Goal: Task Accomplishment & Management: Use online tool/utility

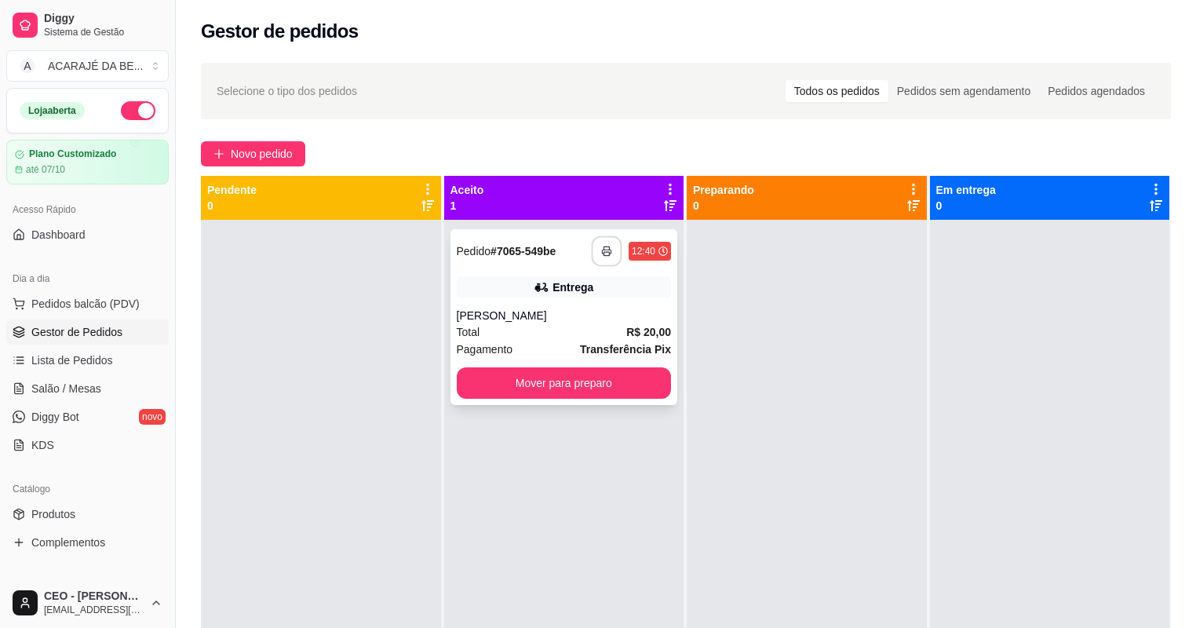
click at [607, 242] on button "button" at bounding box center [607, 251] width 31 height 31
click at [605, 388] on button "Mover para preparo" at bounding box center [564, 382] width 215 height 31
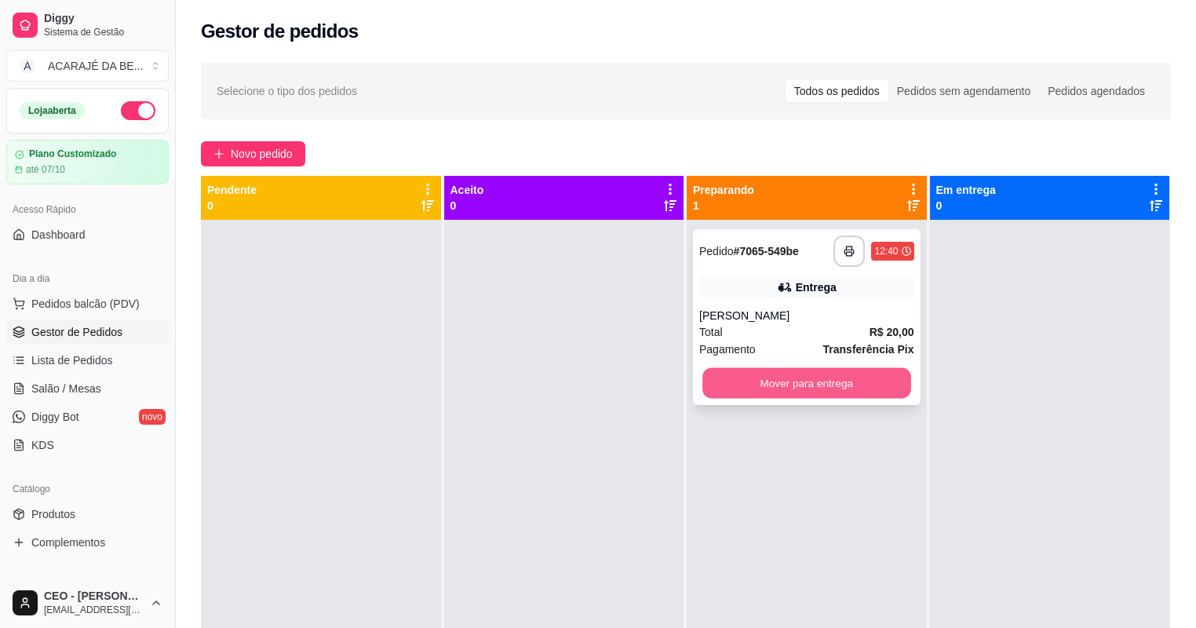
click at [830, 381] on button "Mover para entrega" at bounding box center [806, 383] width 208 height 31
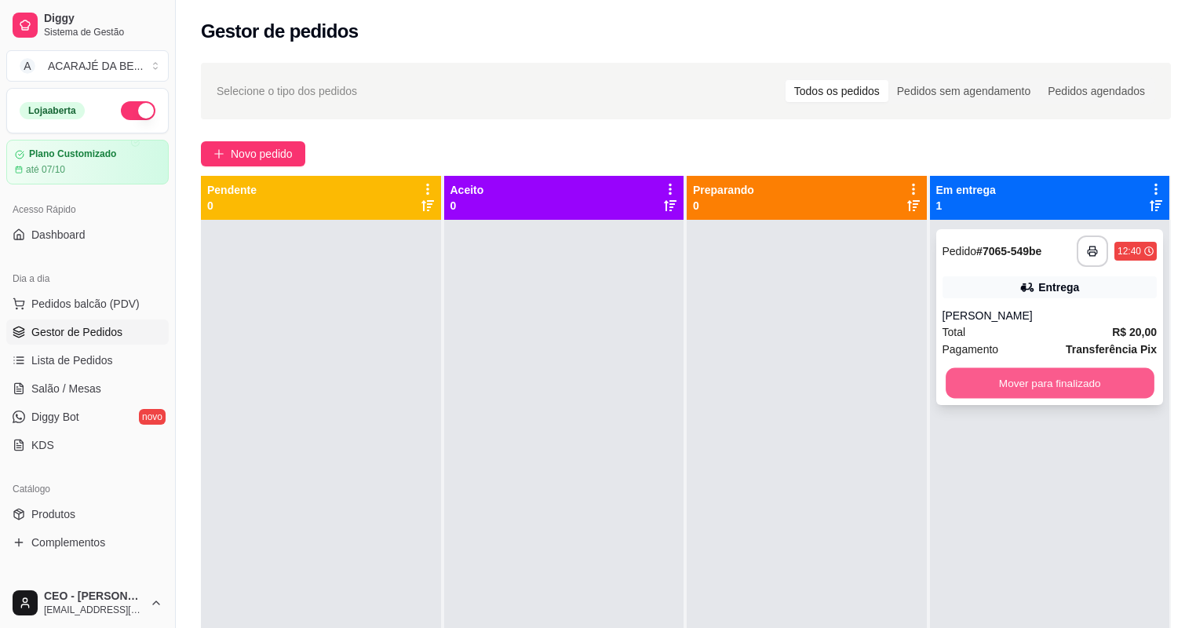
click at [948, 381] on button "Mover para finalizado" at bounding box center [1050, 383] width 208 height 31
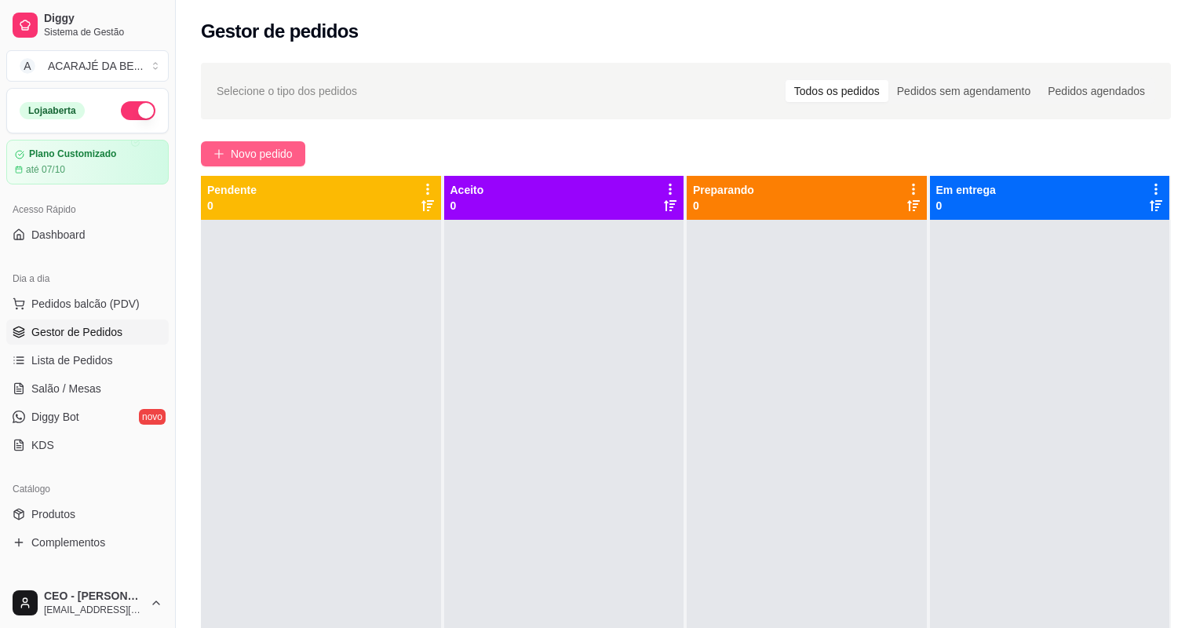
click at [262, 146] on span "Novo pedido" at bounding box center [262, 153] width 62 height 17
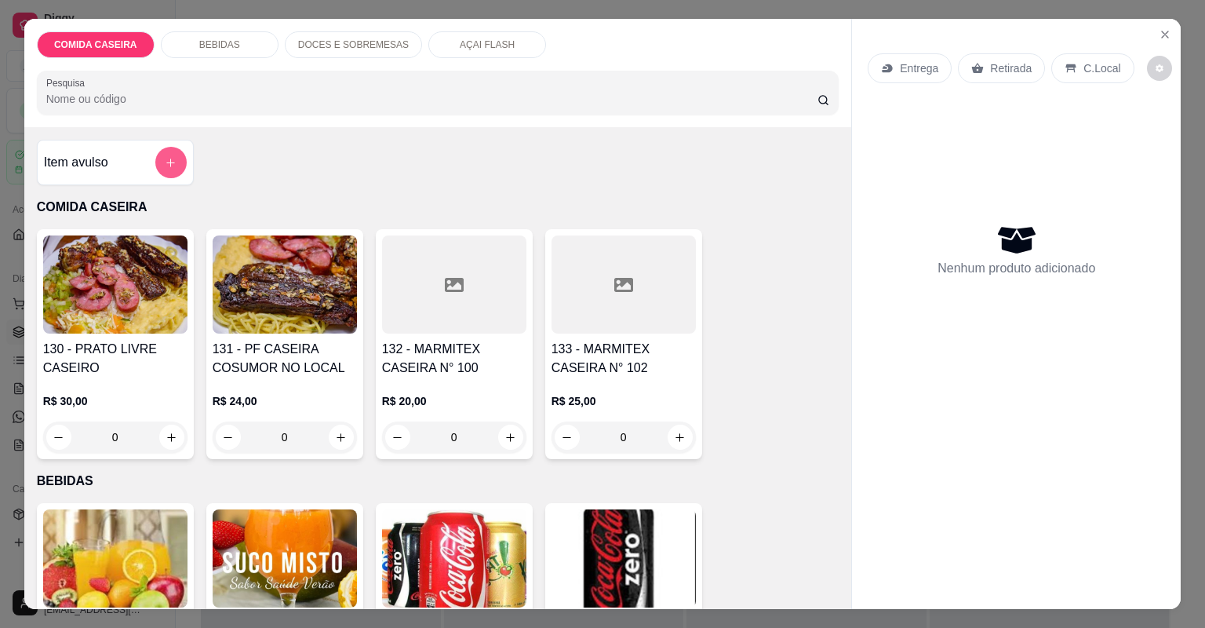
click at [158, 173] on button "add-separate-item" at bounding box center [170, 162] width 31 height 31
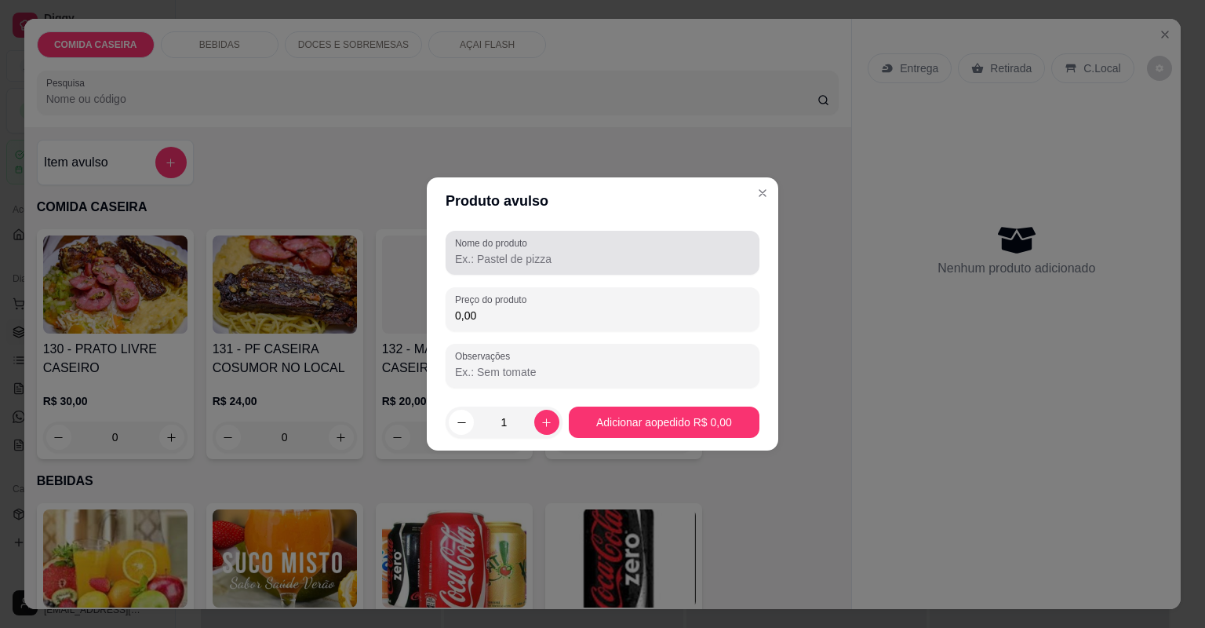
click at [554, 267] on div at bounding box center [602, 252] width 295 height 31
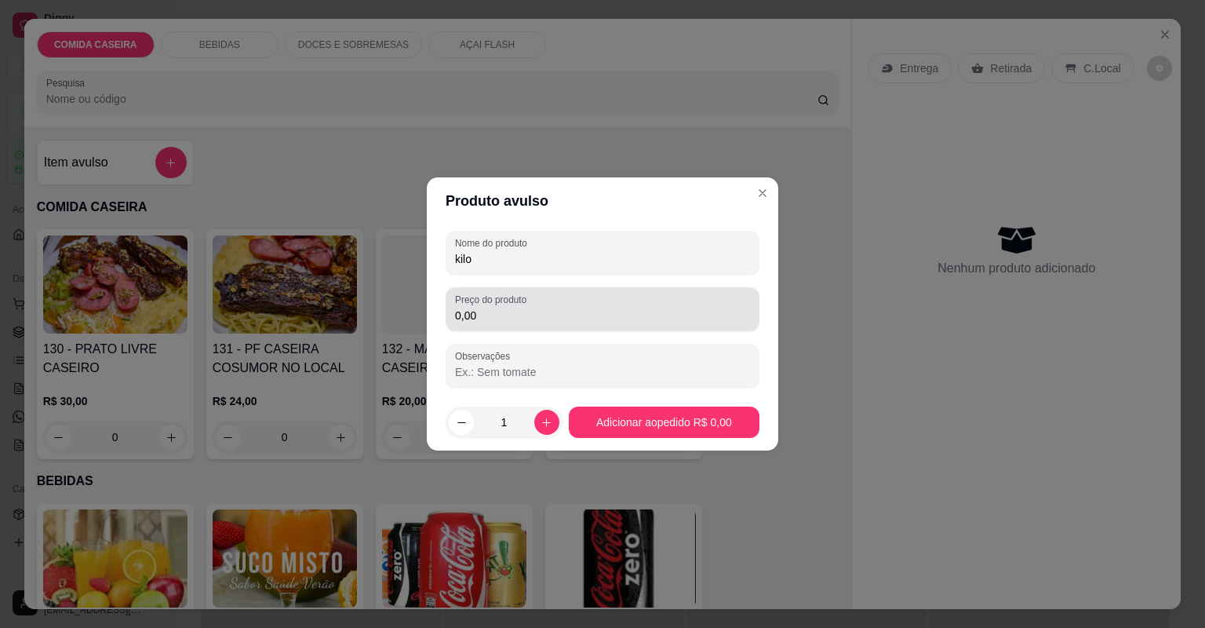
type input "kilo"
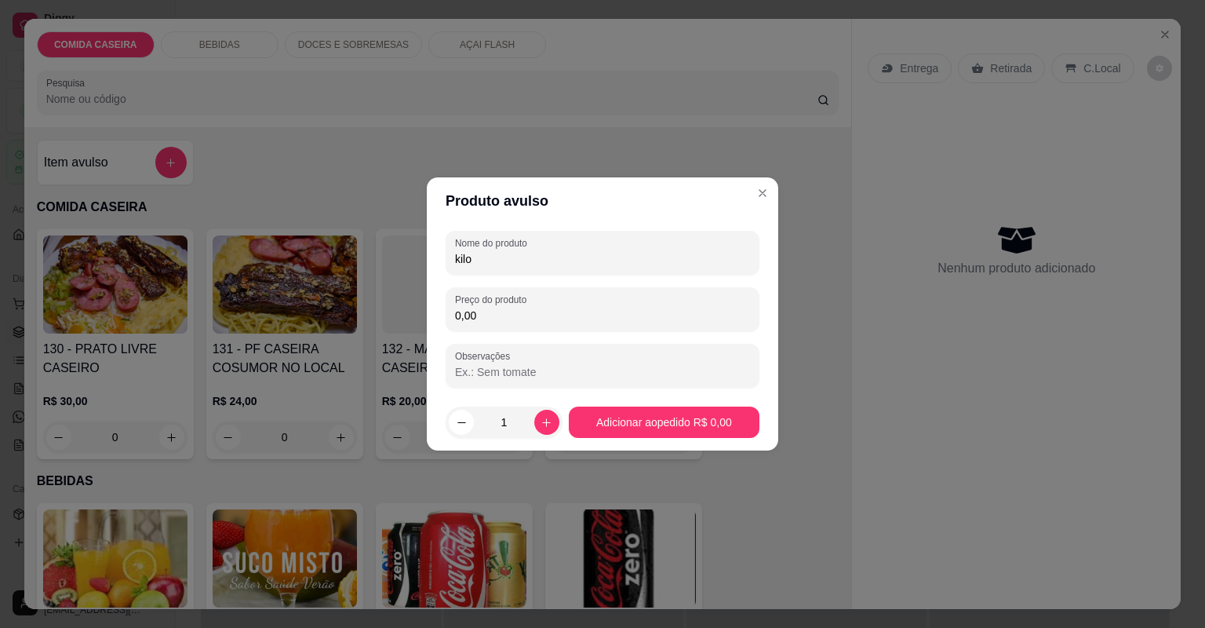
click at [596, 319] on input "0,00" at bounding box center [602, 316] width 295 height 16
type input "10,00"
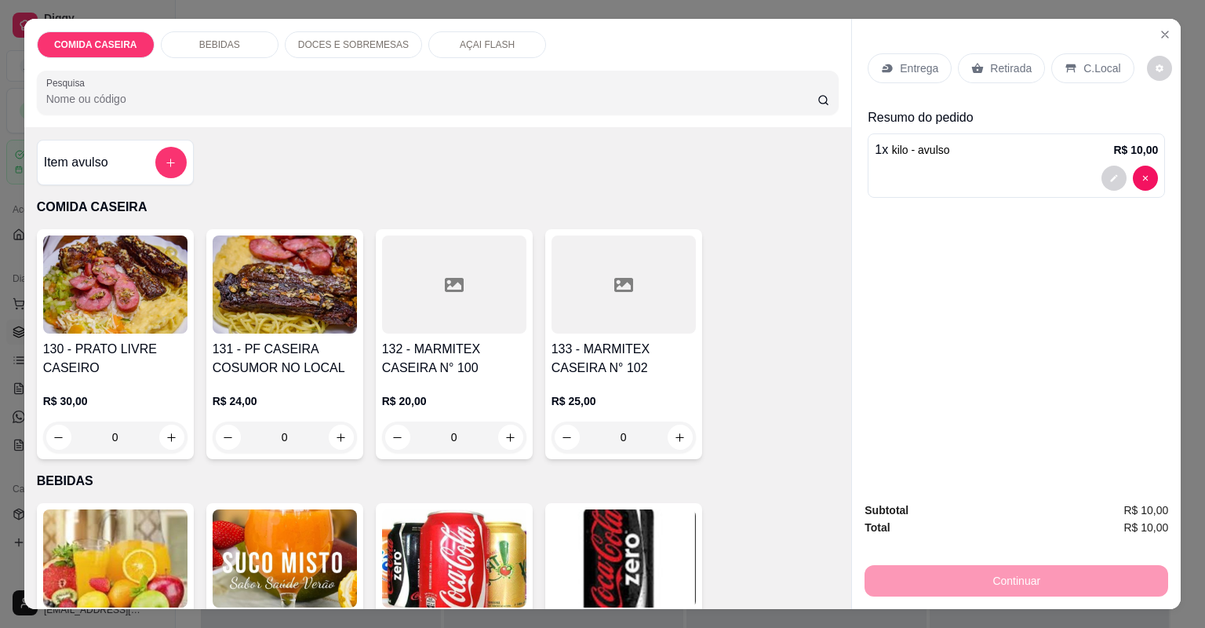
drag, startPoint x: 1001, startPoint y: 67, endPoint x: 995, endPoint y: 78, distance: 12.7
click at [1001, 68] on p "Retirada" at bounding box center [1011, 68] width 42 height 16
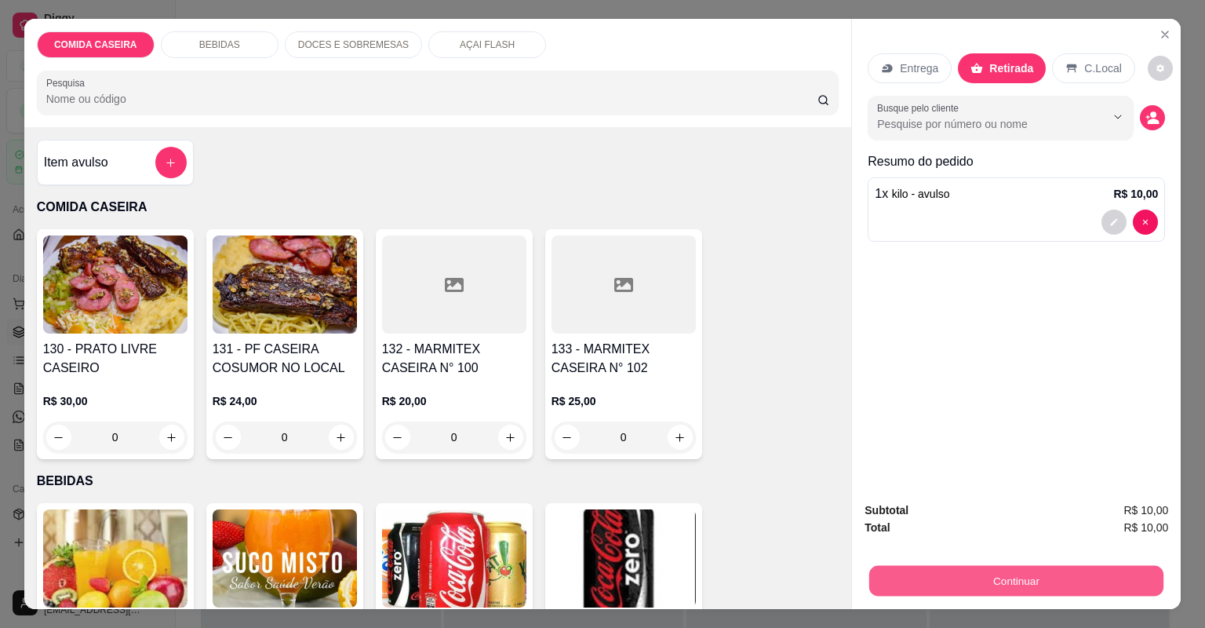
click at [951, 579] on button "Continuar" at bounding box center [1016, 581] width 294 height 31
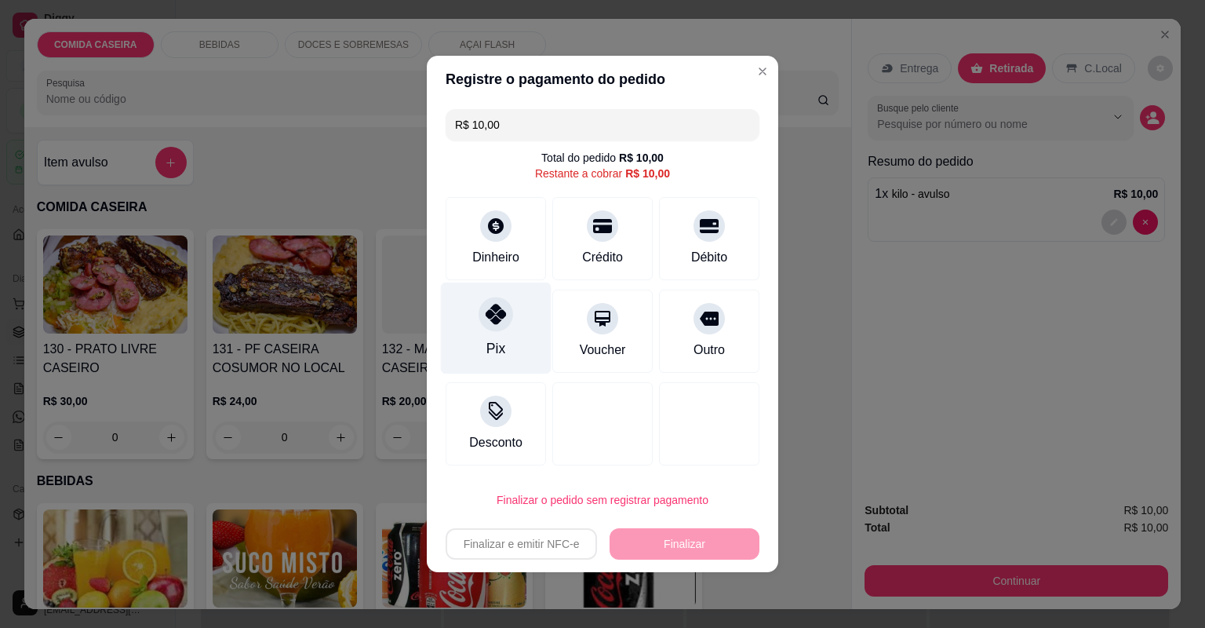
click at [510, 297] on div "Pix" at bounding box center [496, 328] width 111 height 92
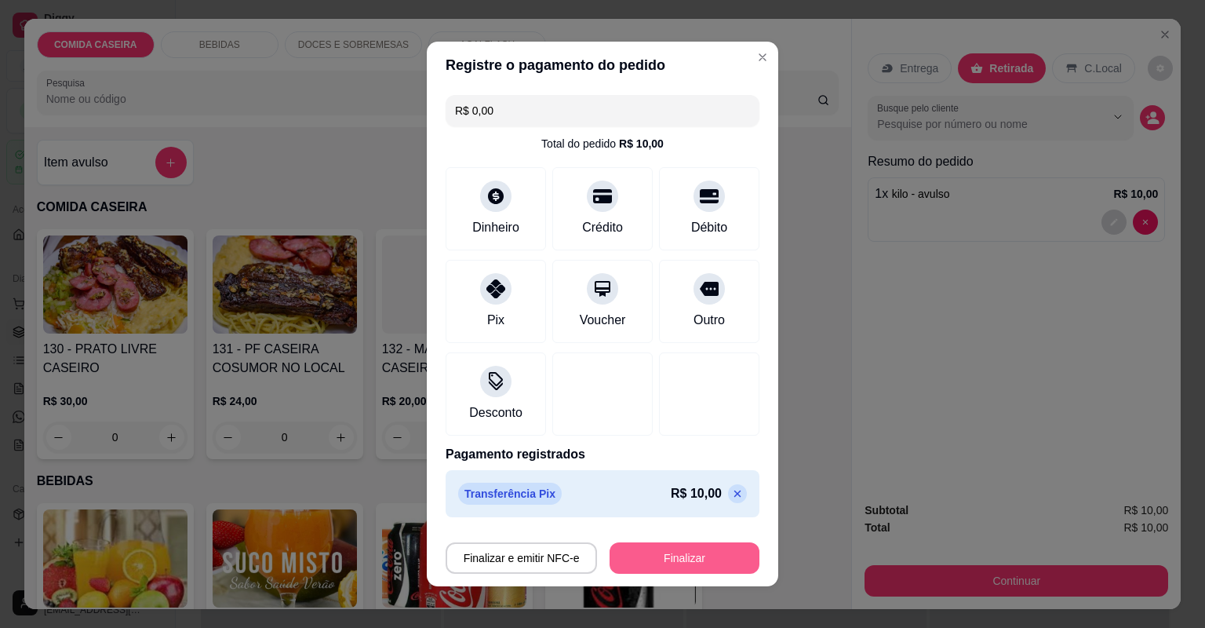
click at [686, 549] on button "Finalizar" at bounding box center [685, 557] width 150 height 31
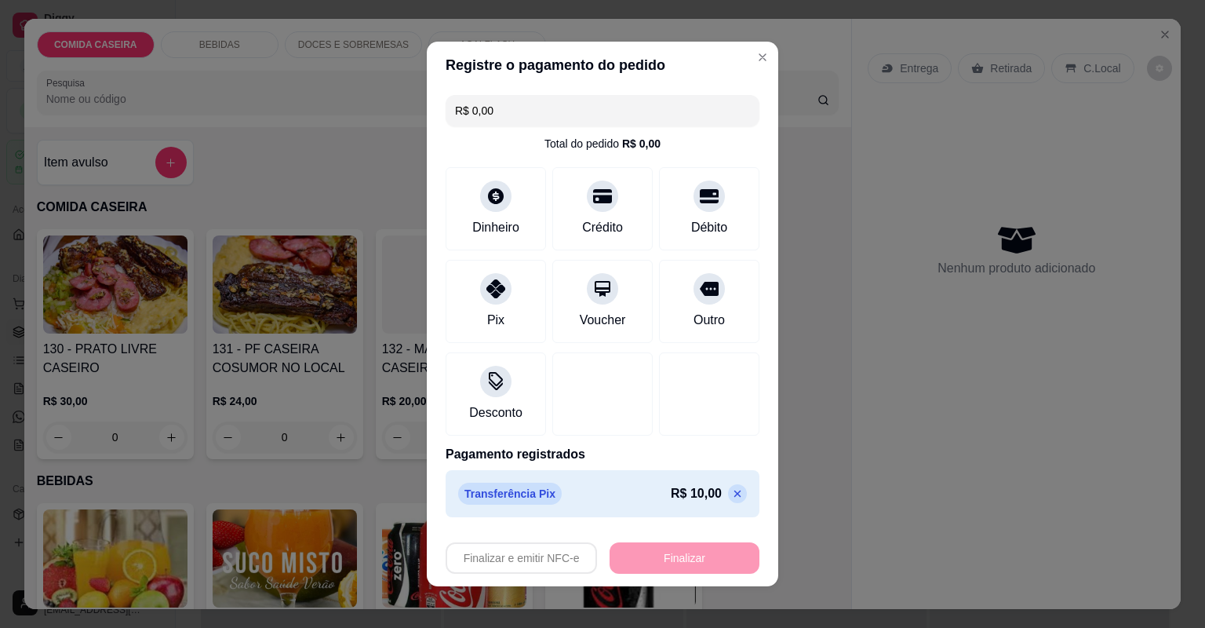
type input "-R$ 10,00"
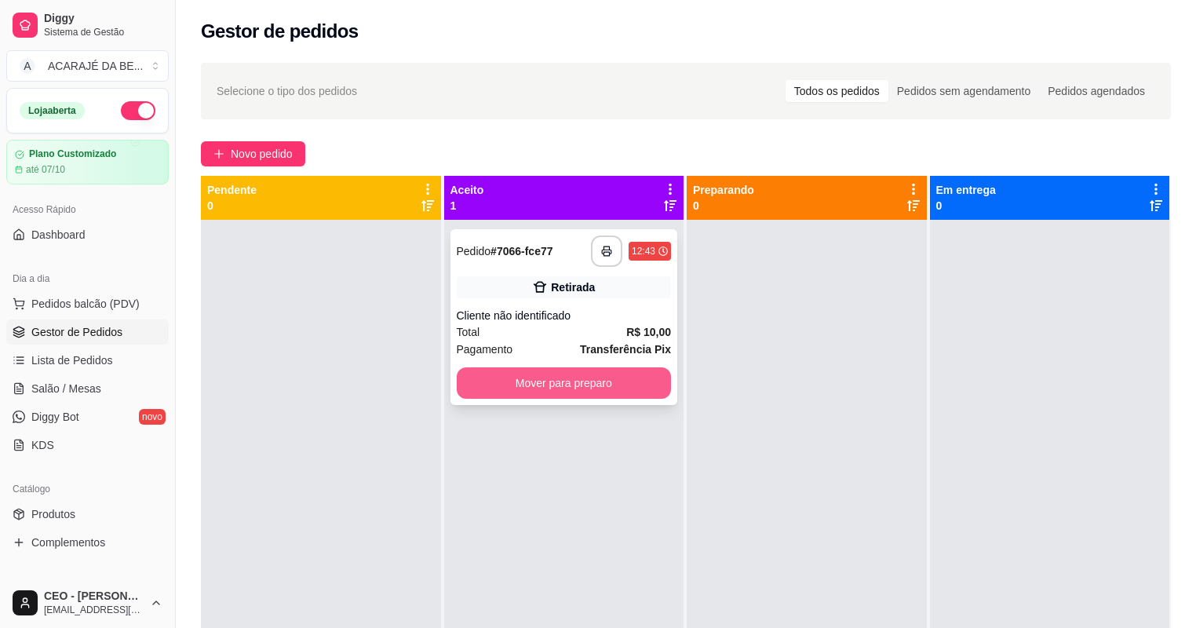
click at [577, 392] on button "Mover para preparo" at bounding box center [564, 382] width 215 height 31
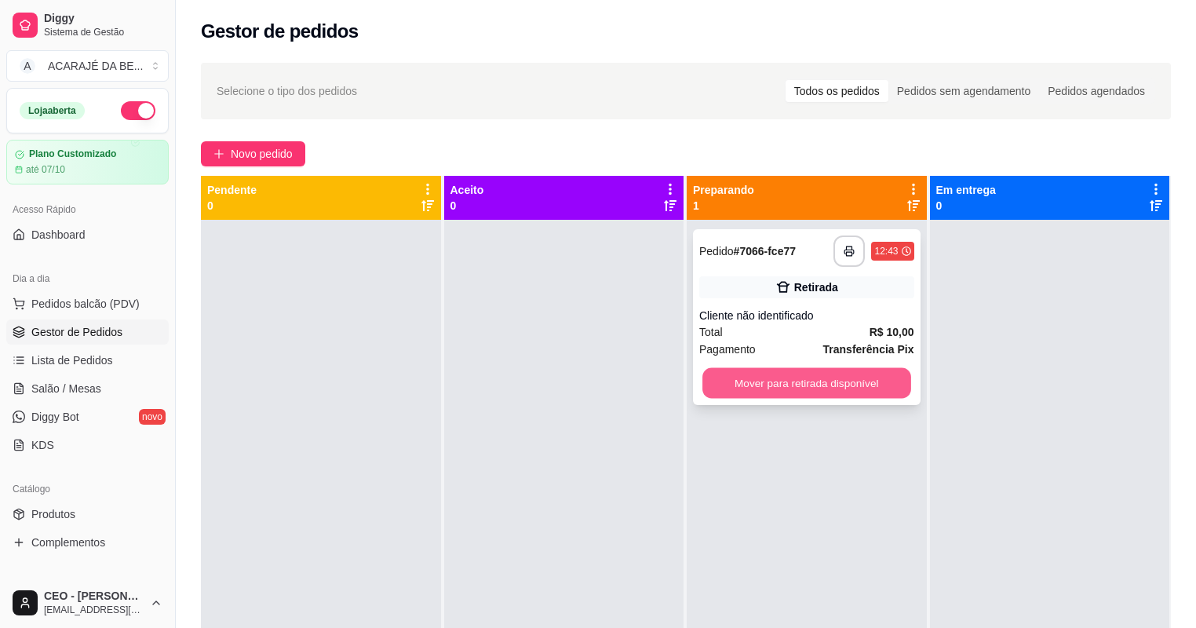
click at [785, 383] on button "Mover para retirada disponível" at bounding box center [806, 383] width 208 height 31
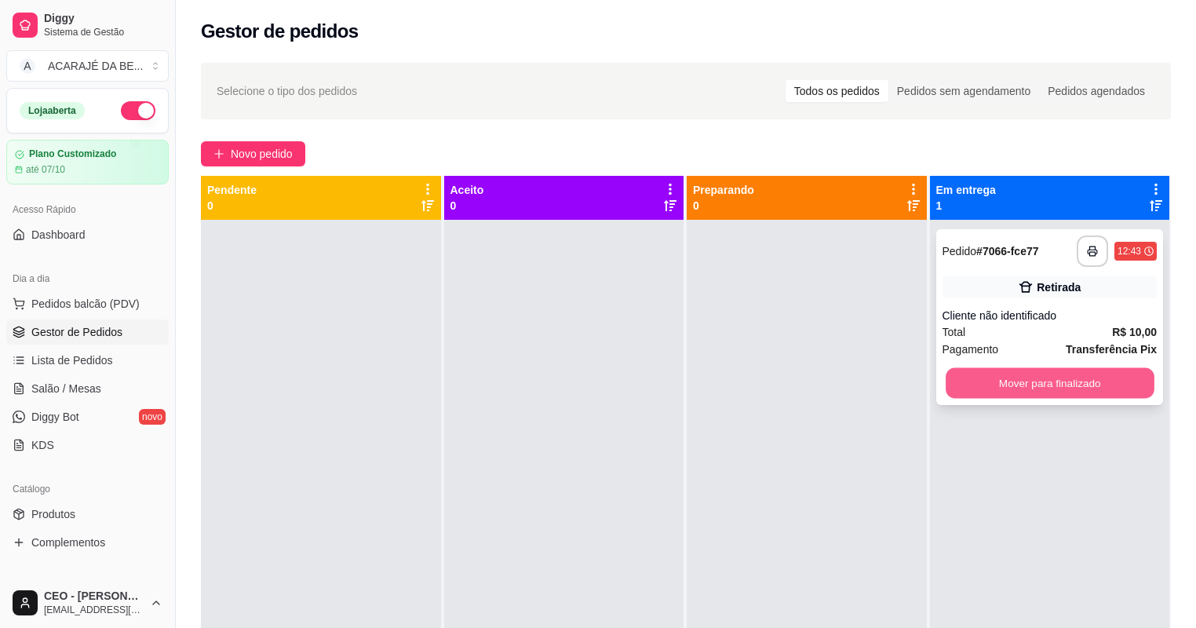
click at [989, 384] on button "Mover para finalizado" at bounding box center [1050, 383] width 208 height 31
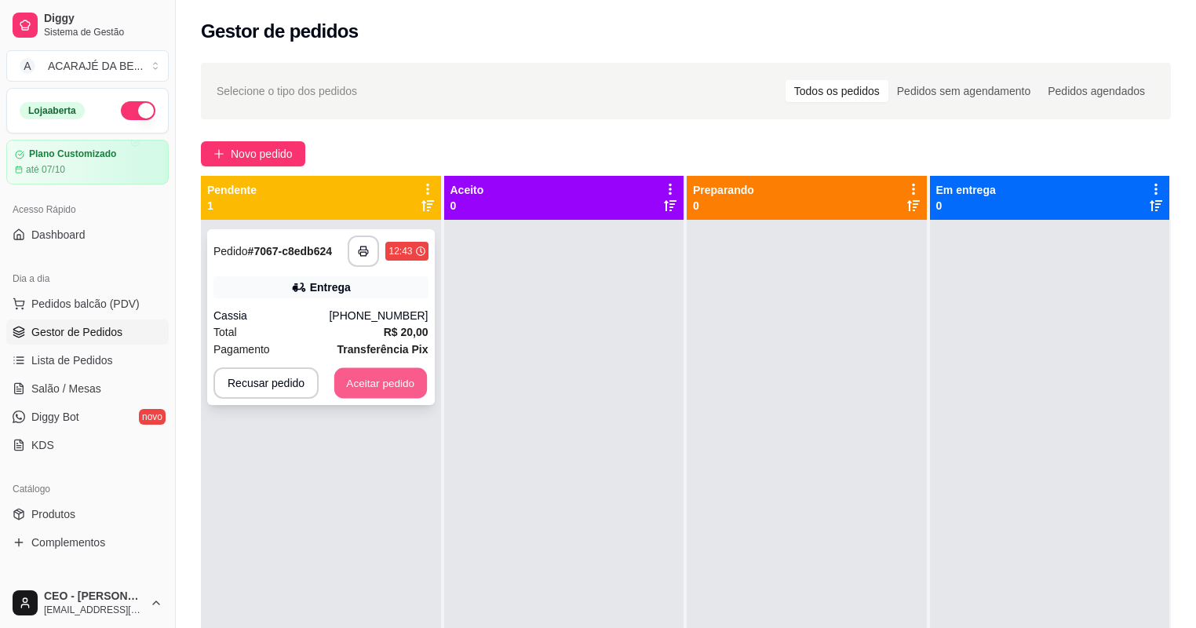
click at [368, 396] on button "Aceitar pedido" at bounding box center [380, 383] width 93 height 31
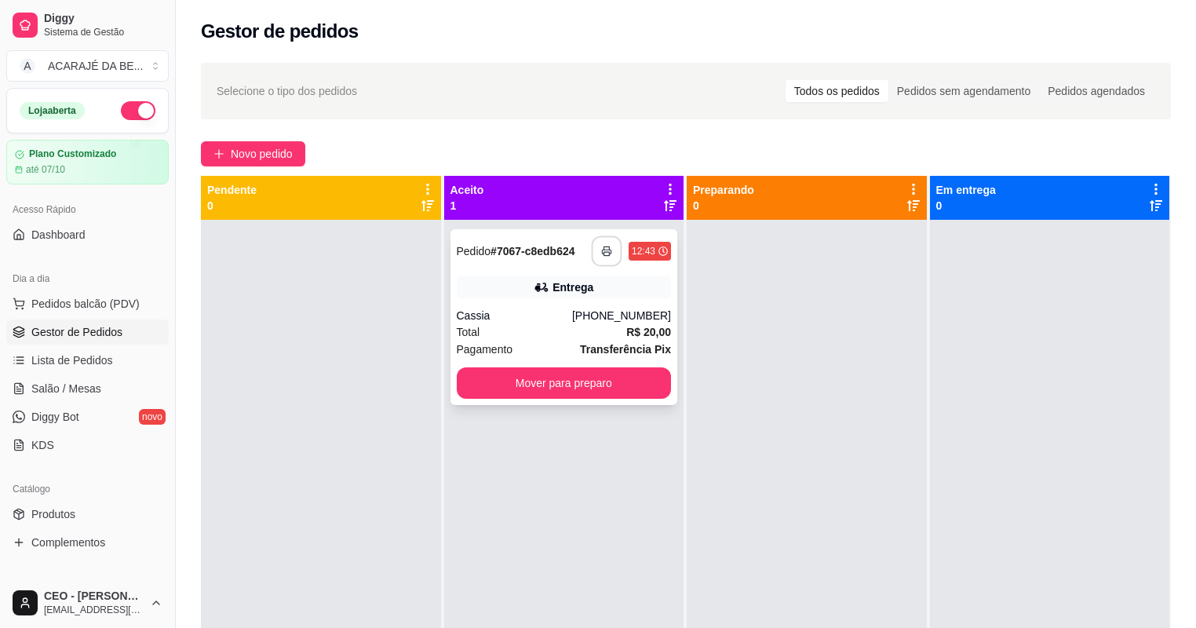
click at [612, 252] on button "button" at bounding box center [607, 251] width 31 height 31
click at [629, 393] on button "Mover para preparo" at bounding box center [564, 382] width 215 height 31
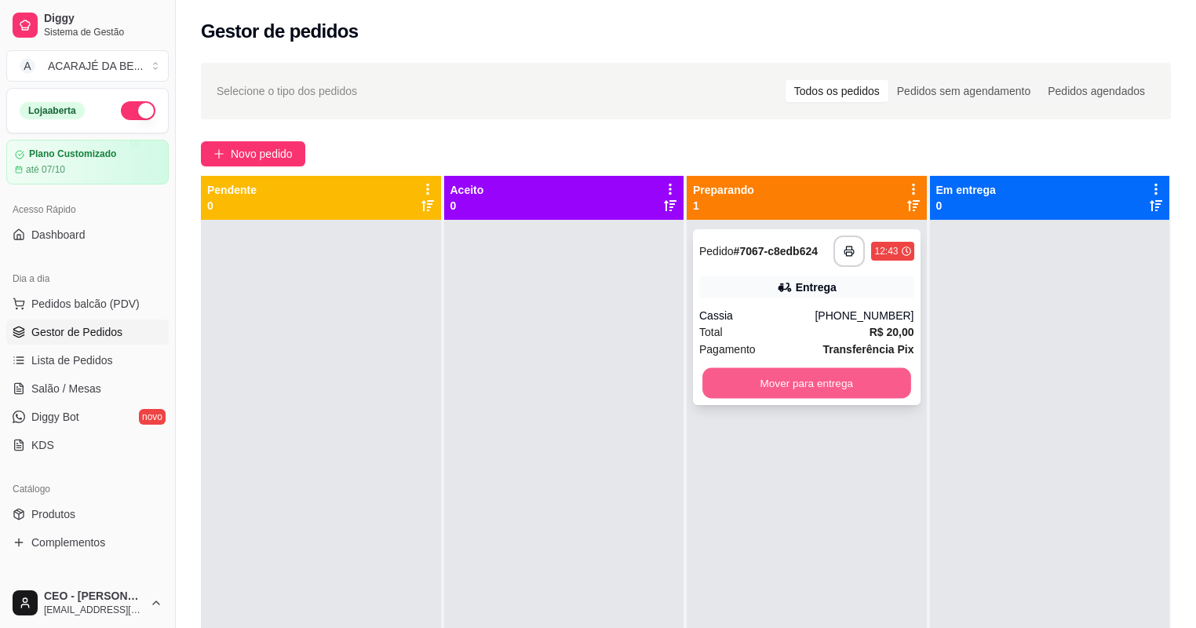
click at [771, 392] on button "Mover para entrega" at bounding box center [806, 383] width 208 height 31
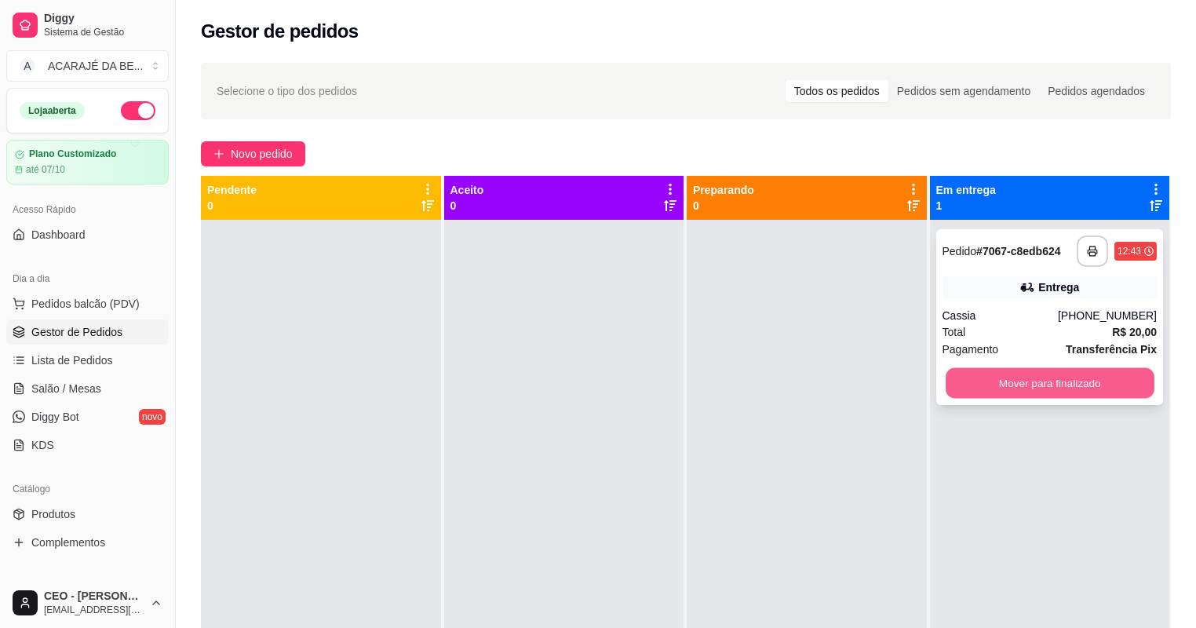
click at [1030, 370] on button "Mover para finalizado" at bounding box center [1050, 383] width 208 height 31
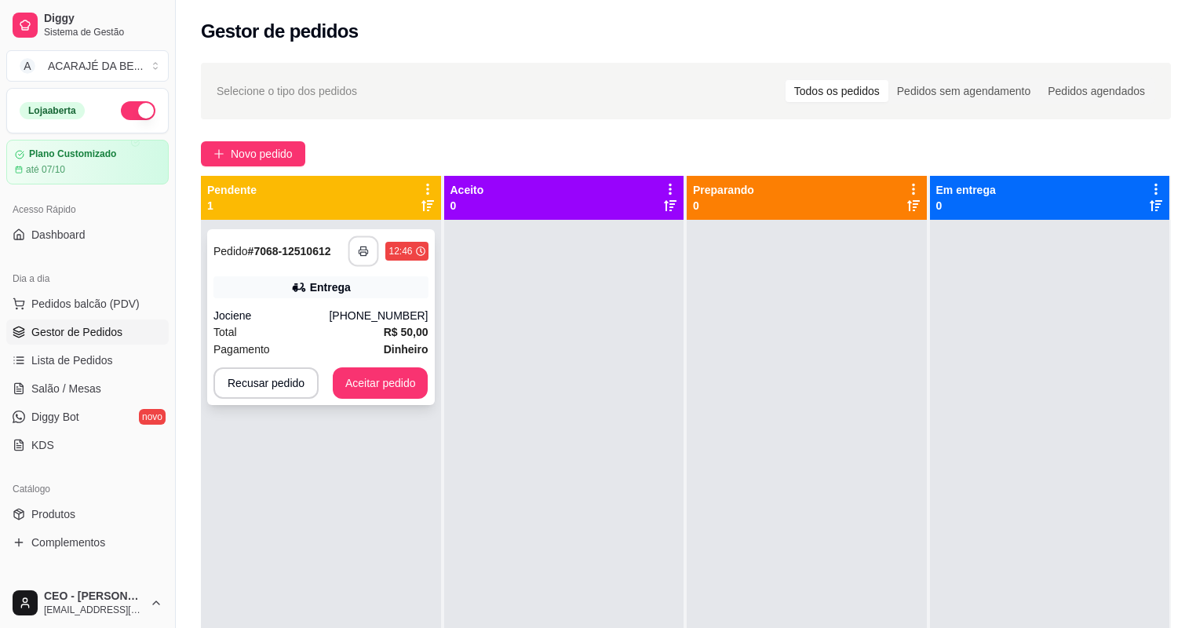
click at [368, 246] on button "button" at bounding box center [363, 251] width 31 height 31
click at [374, 395] on button "Aceitar pedido" at bounding box center [380, 383] width 93 height 31
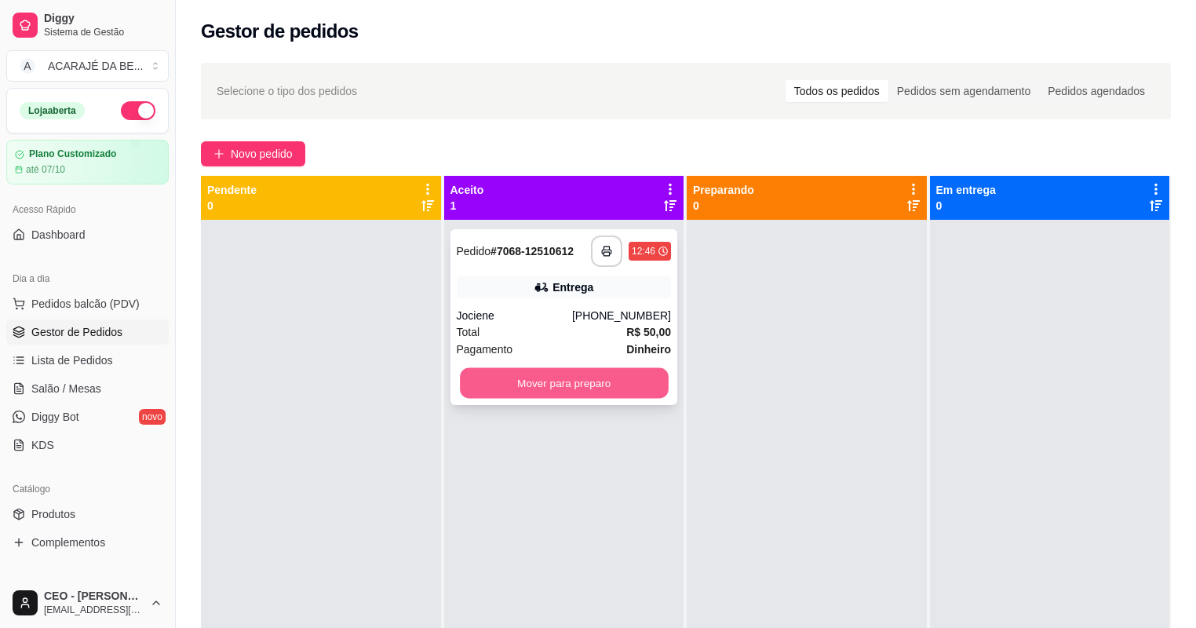
click at [624, 388] on button "Mover para preparo" at bounding box center [564, 383] width 208 height 31
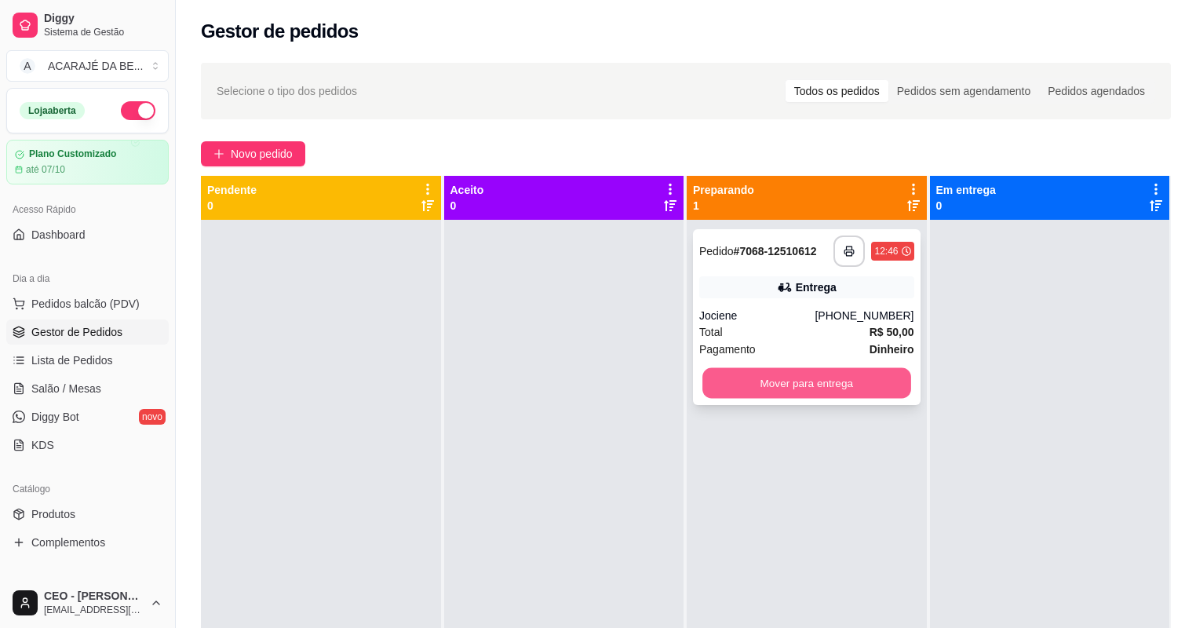
click at [797, 378] on button "Mover para entrega" at bounding box center [806, 383] width 208 height 31
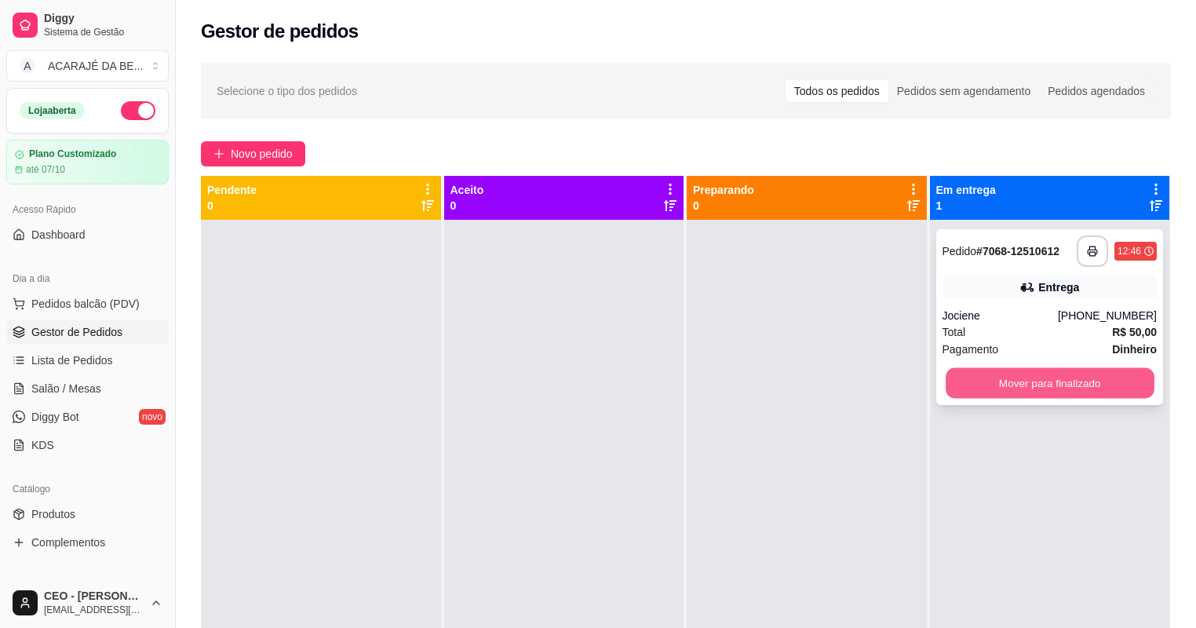
click at [986, 380] on button "Mover para finalizado" at bounding box center [1050, 383] width 208 height 31
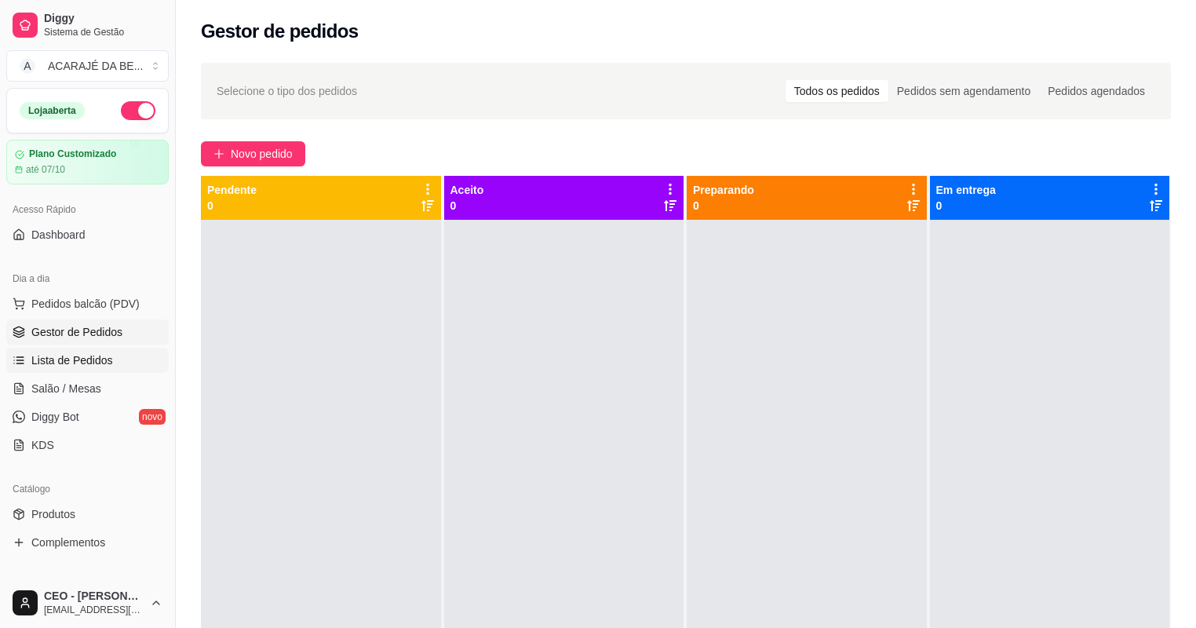
click at [81, 362] on span "Lista de Pedidos" at bounding box center [72, 360] width 82 height 16
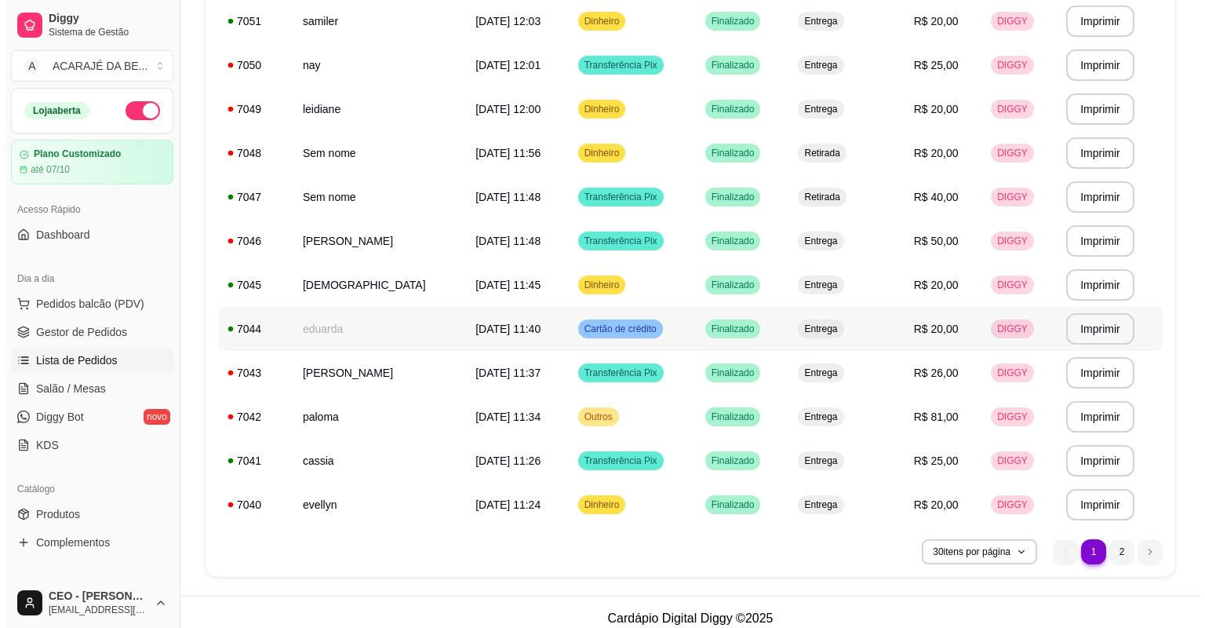
scroll to position [1030, 0]
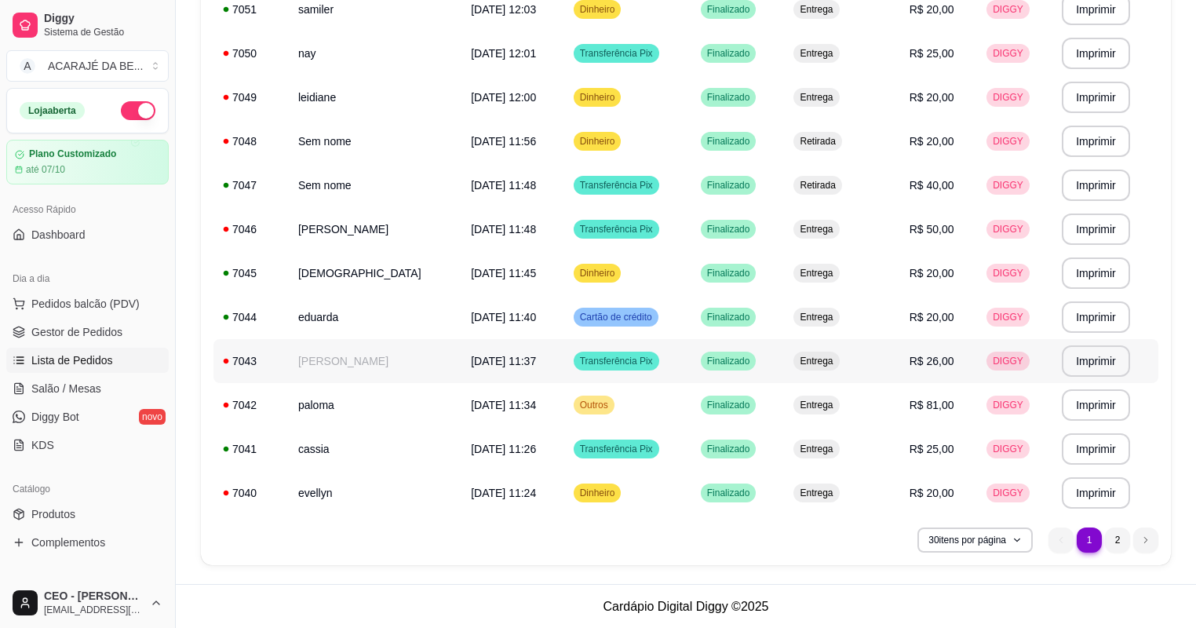
click at [353, 377] on td "[PERSON_NAME]" at bounding box center [375, 361] width 173 height 44
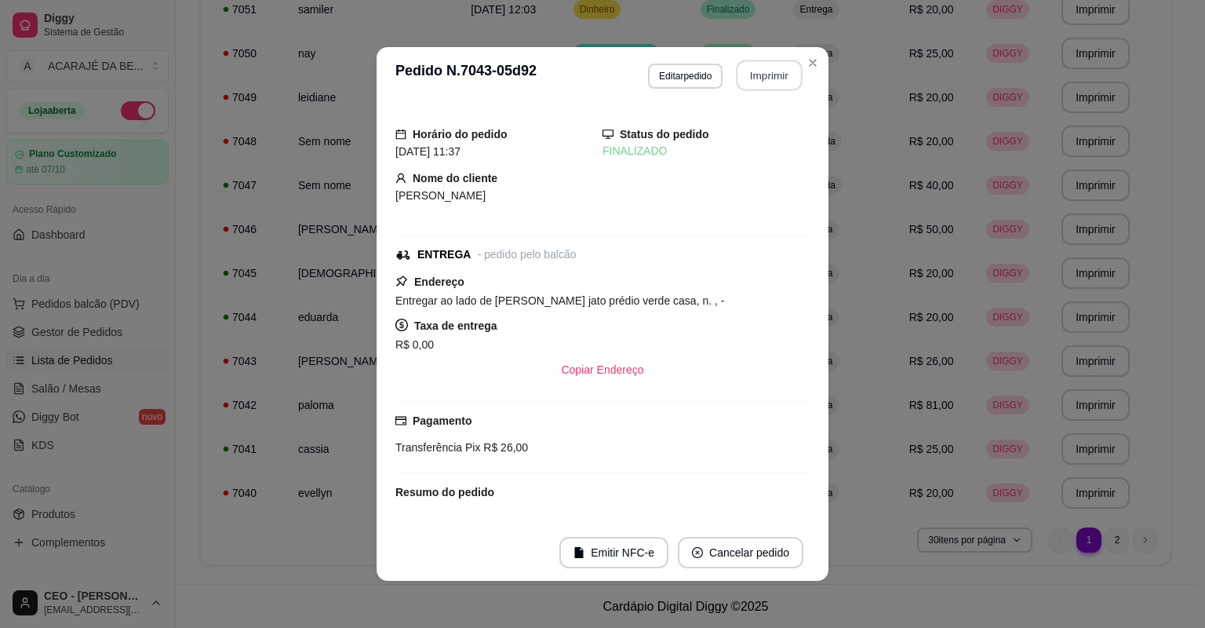
click at [746, 68] on button "Imprimir" at bounding box center [770, 75] width 66 height 31
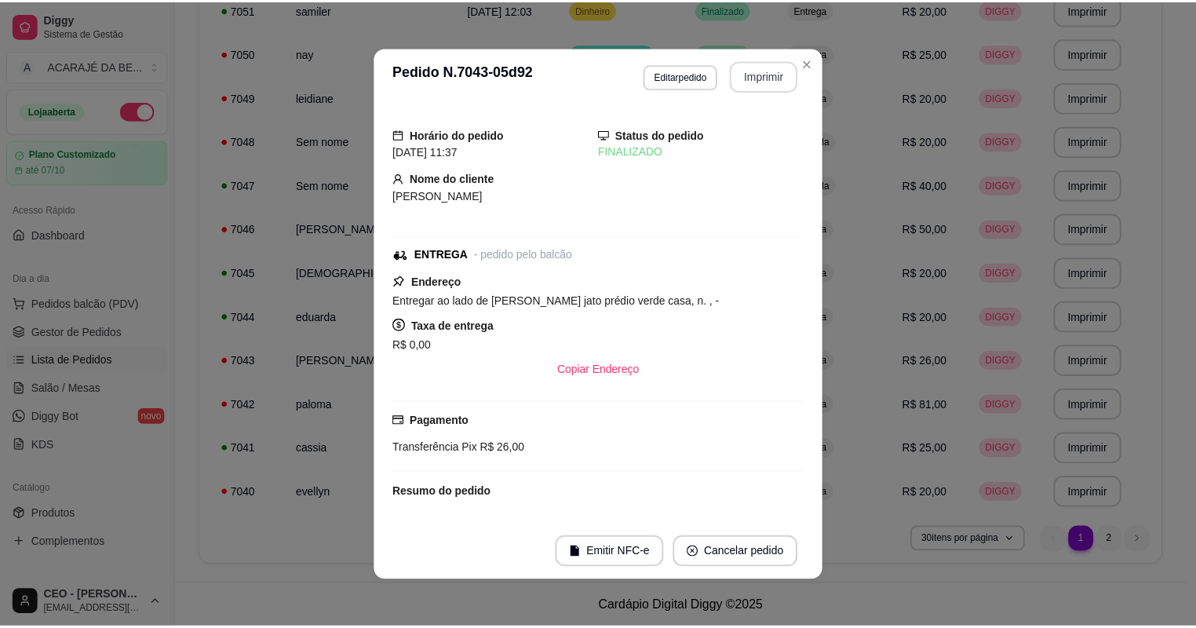
scroll to position [0, 0]
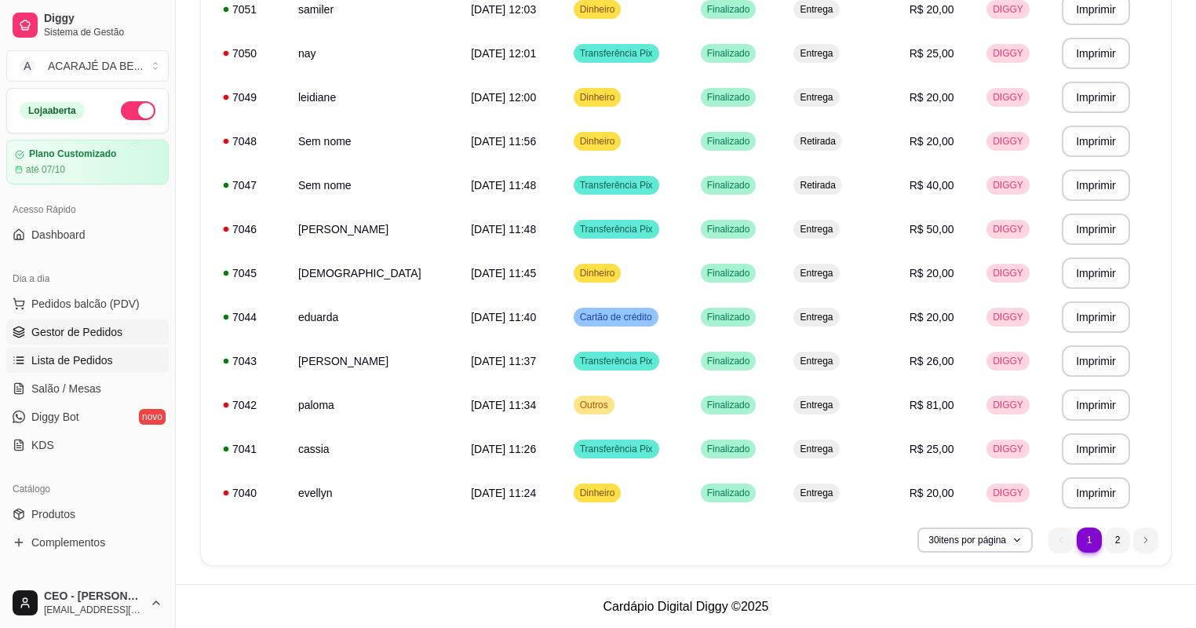
click at [82, 326] on span "Gestor de Pedidos" at bounding box center [76, 332] width 91 height 16
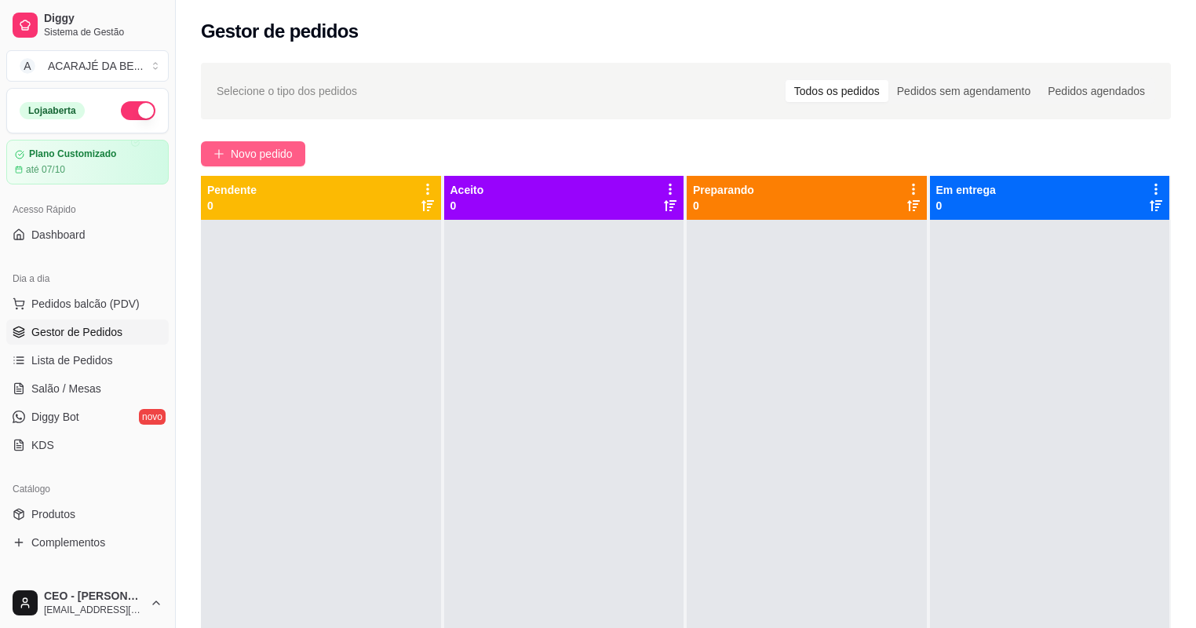
click at [290, 151] on span "Novo pedido" at bounding box center [262, 153] width 62 height 17
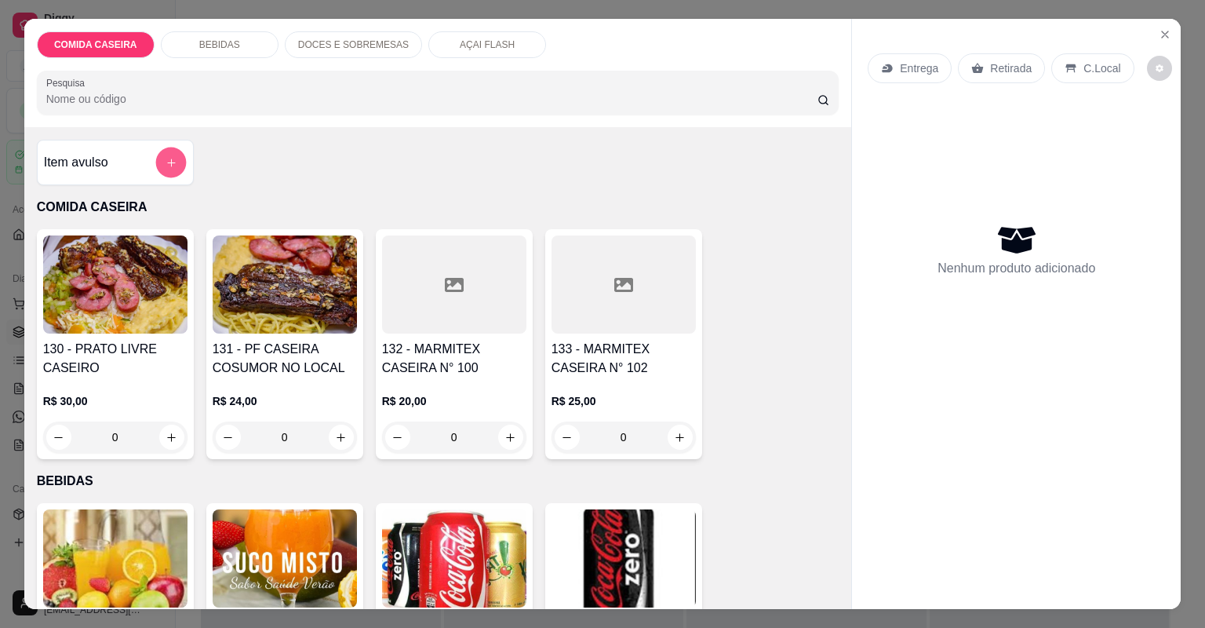
click at [157, 159] on button "add-separate-item" at bounding box center [170, 163] width 31 height 31
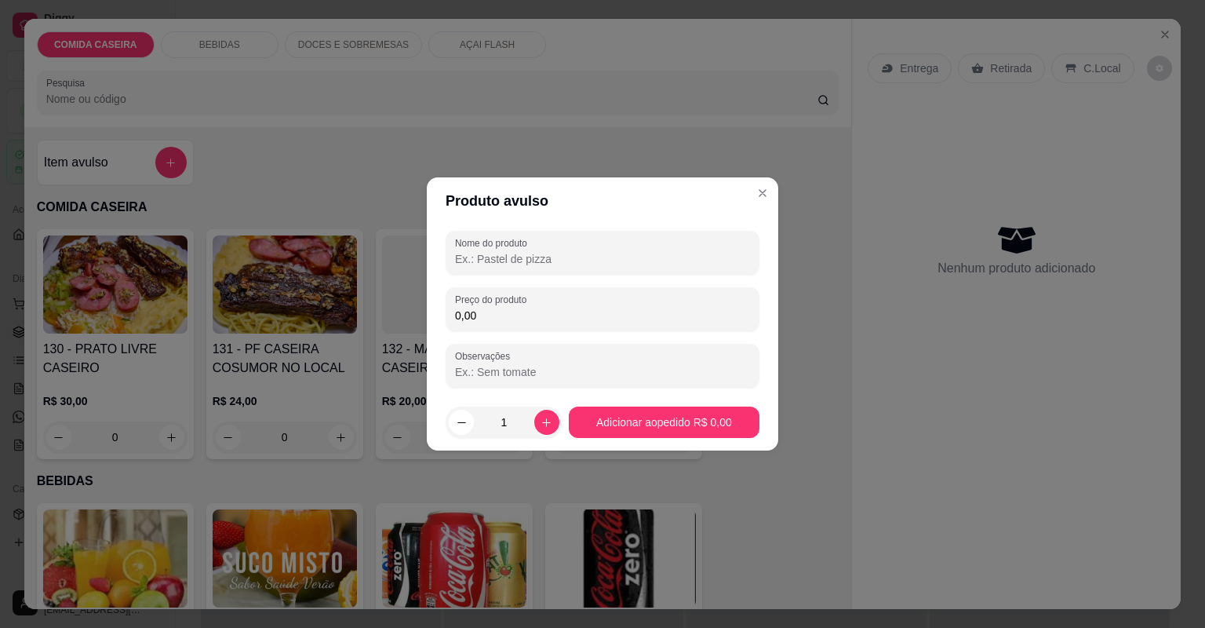
click at [532, 254] on input "Nome do produto" at bounding box center [602, 259] width 295 height 16
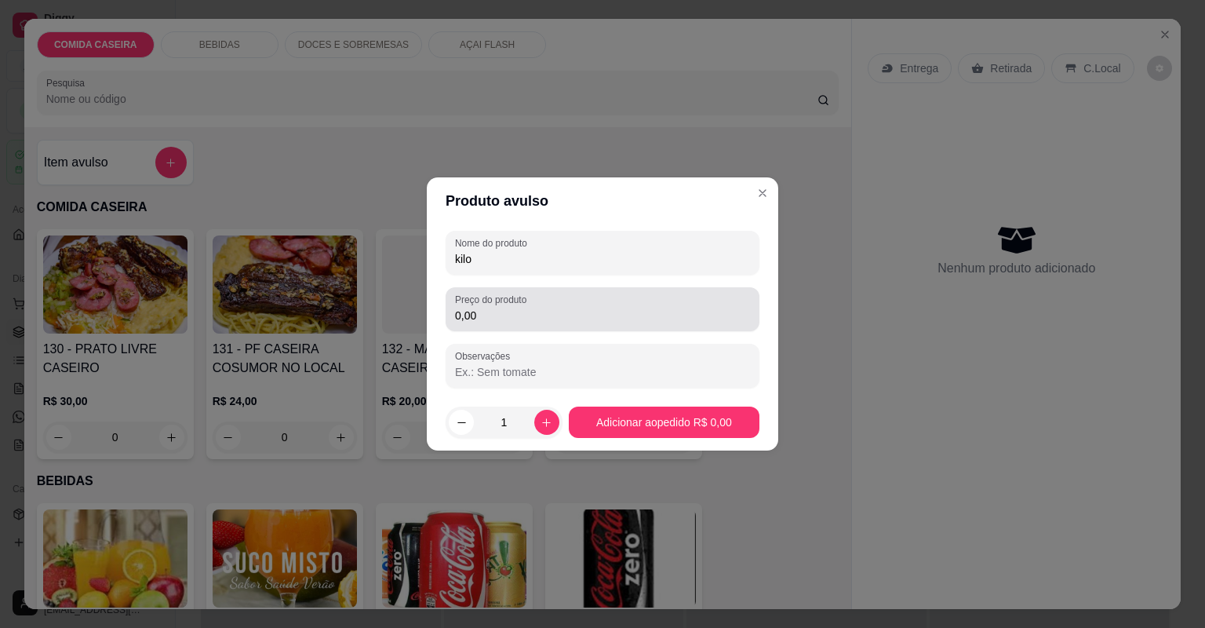
type input "kilo"
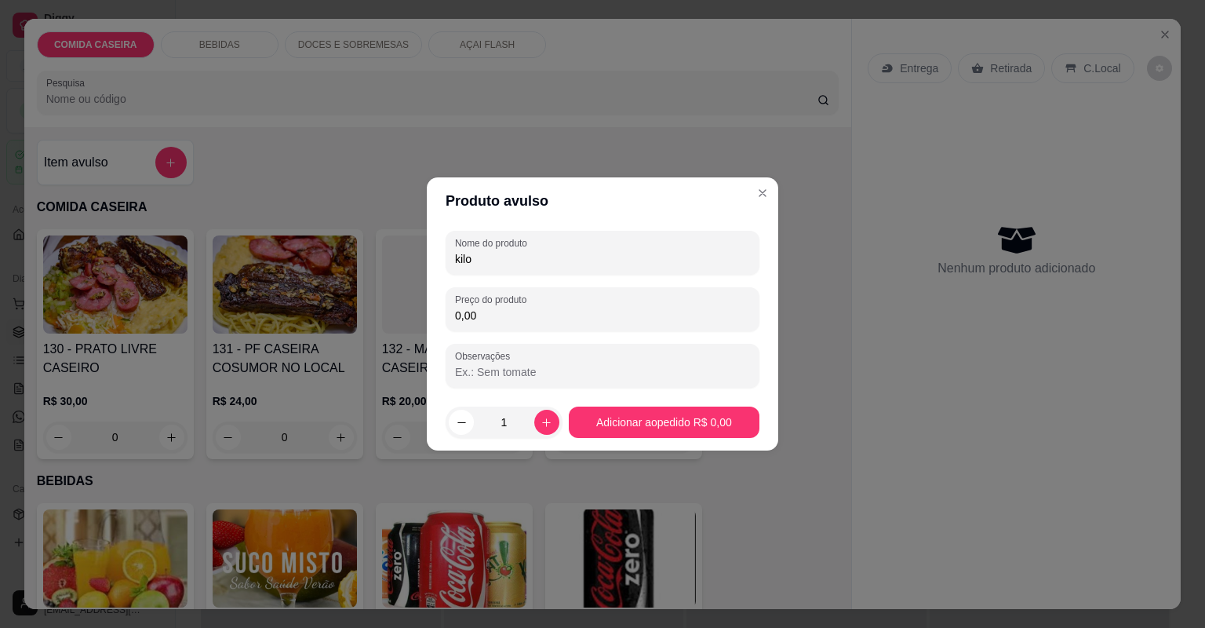
click at [537, 314] on input "0,00" at bounding box center [602, 316] width 295 height 16
type input "136,00"
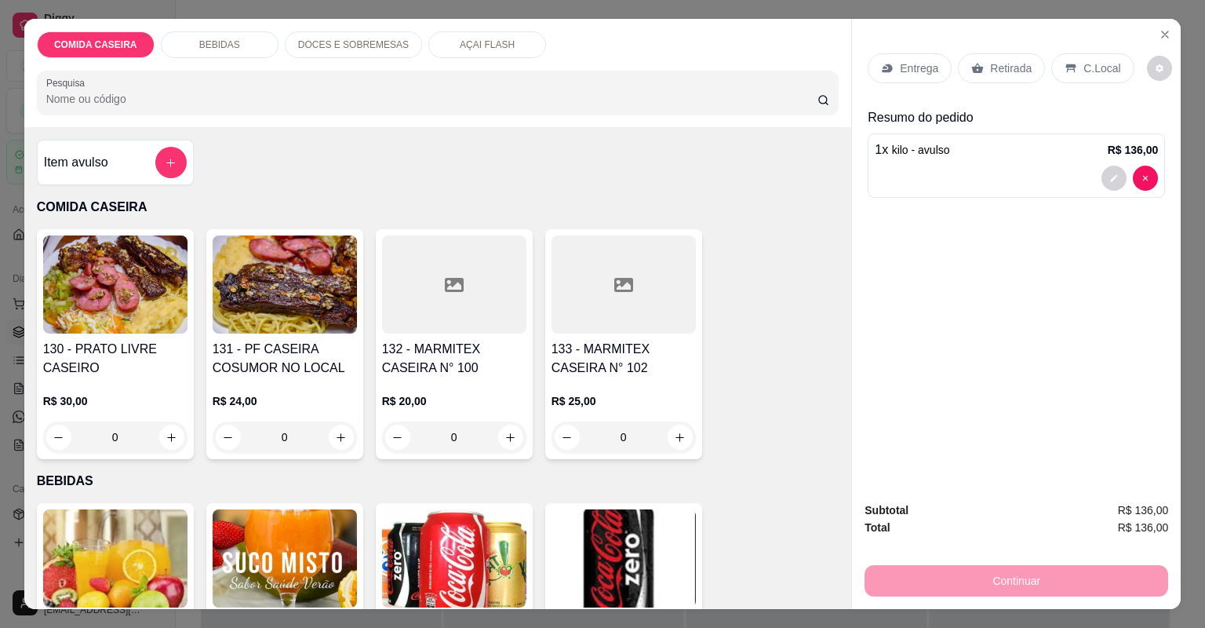
click at [1084, 61] on p "C.Local" at bounding box center [1102, 68] width 37 height 16
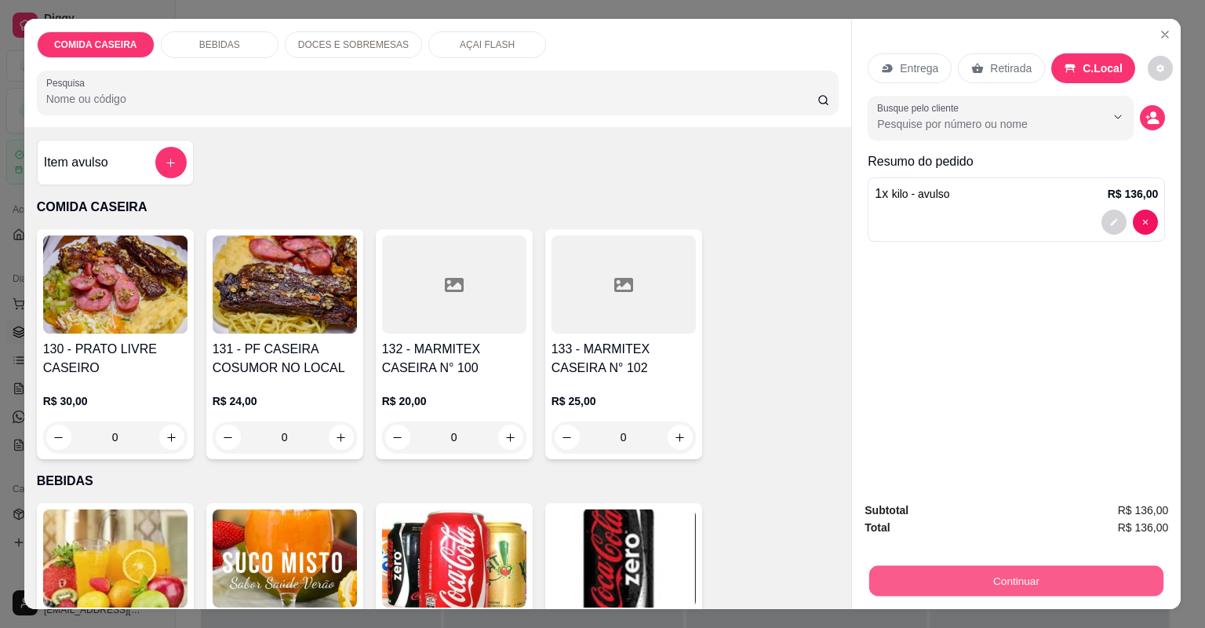
click at [959, 592] on button "Continuar" at bounding box center [1016, 581] width 294 height 31
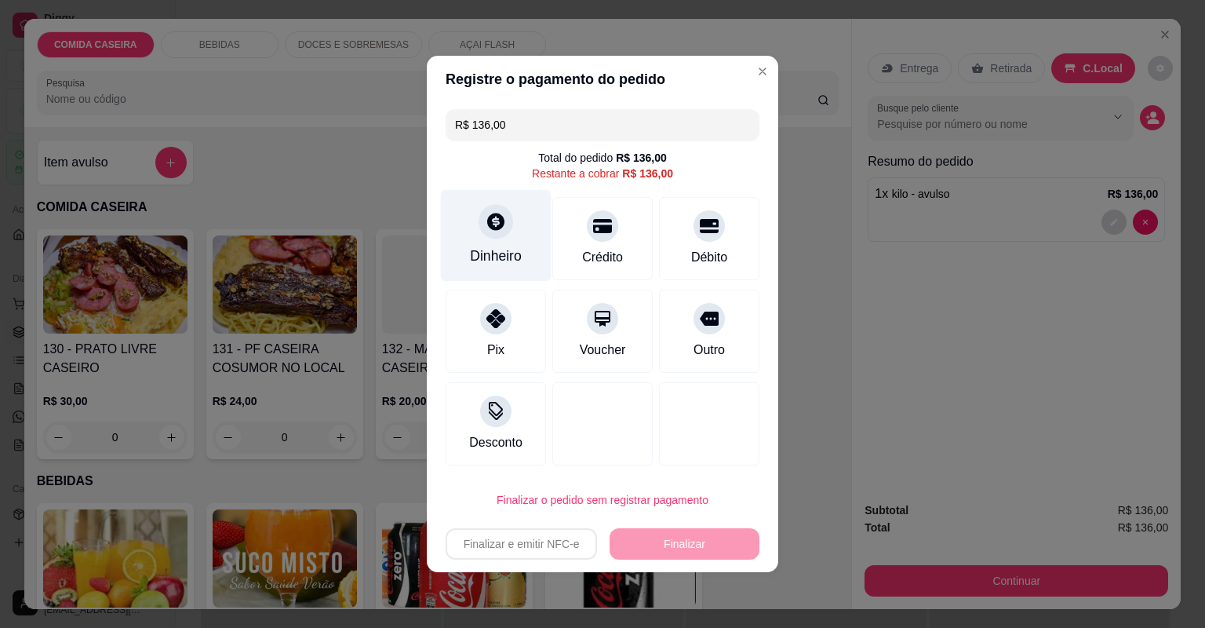
click at [505, 259] on div "Dinheiro" at bounding box center [496, 256] width 52 height 20
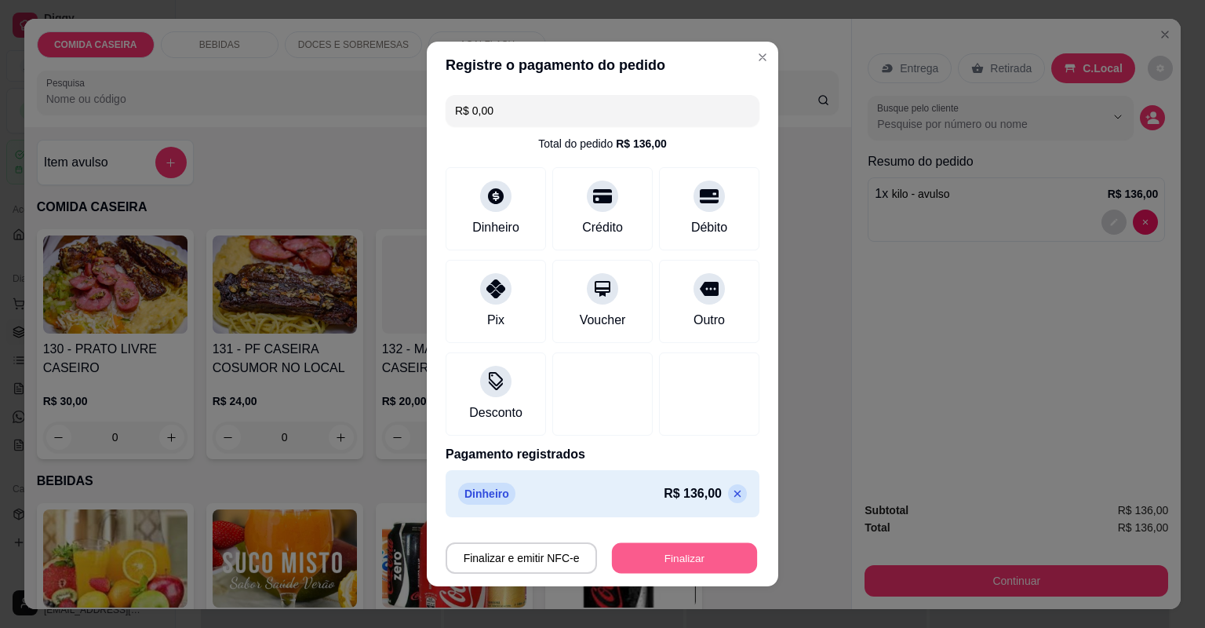
click at [689, 555] on button "Finalizar" at bounding box center [684, 558] width 145 height 31
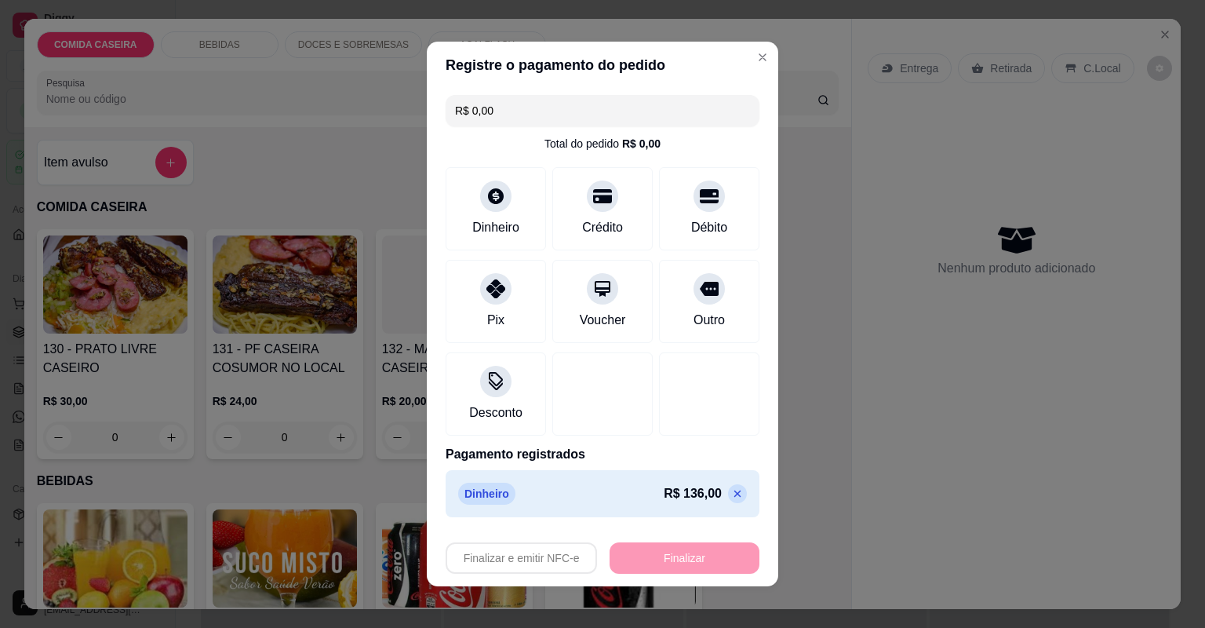
type input "-R$ 136,00"
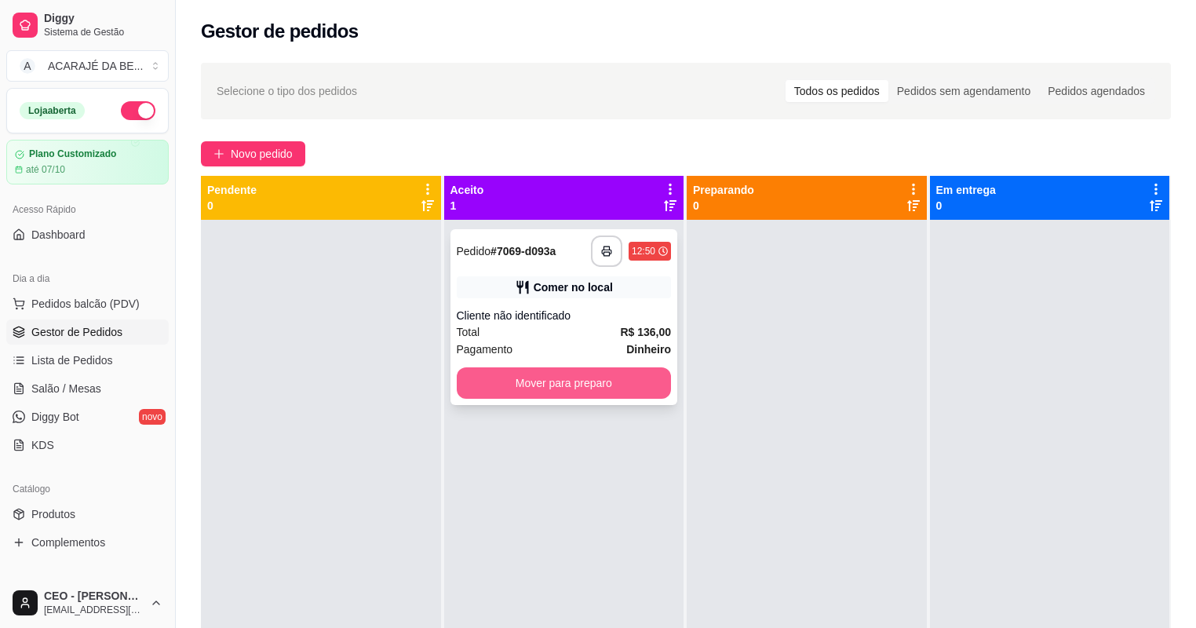
click at [598, 383] on button "Mover para preparo" at bounding box center [564, 382] width 215 height 31
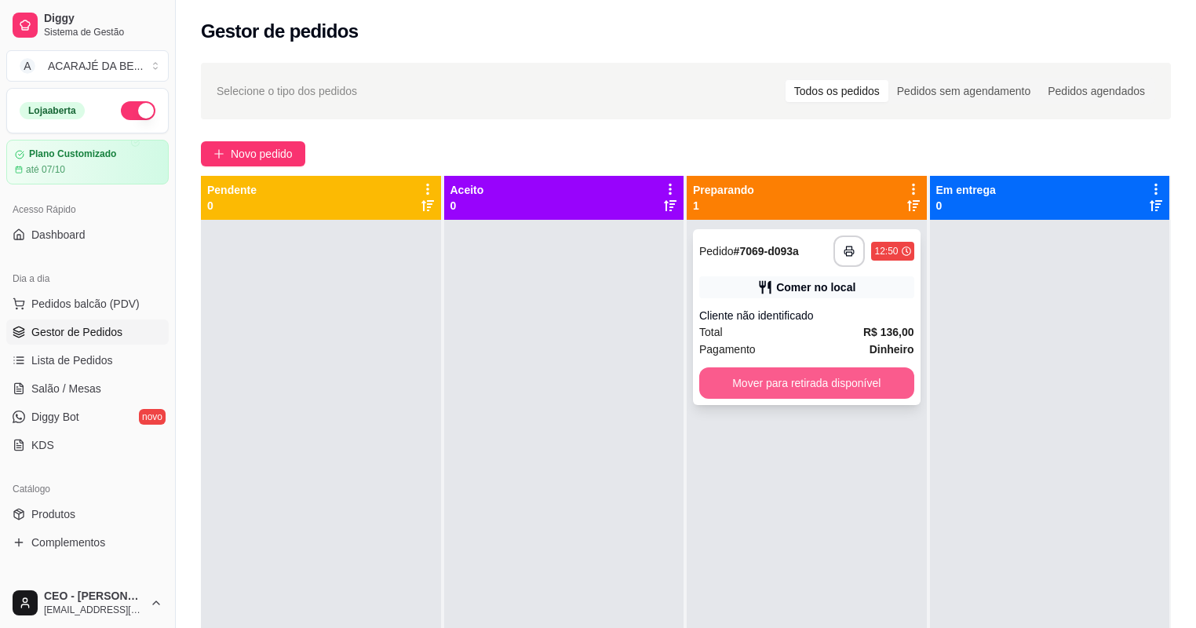
click at [809, 388] on button "Mover para retirada disponível" at bounding box center [806, 382] width 215 height 31
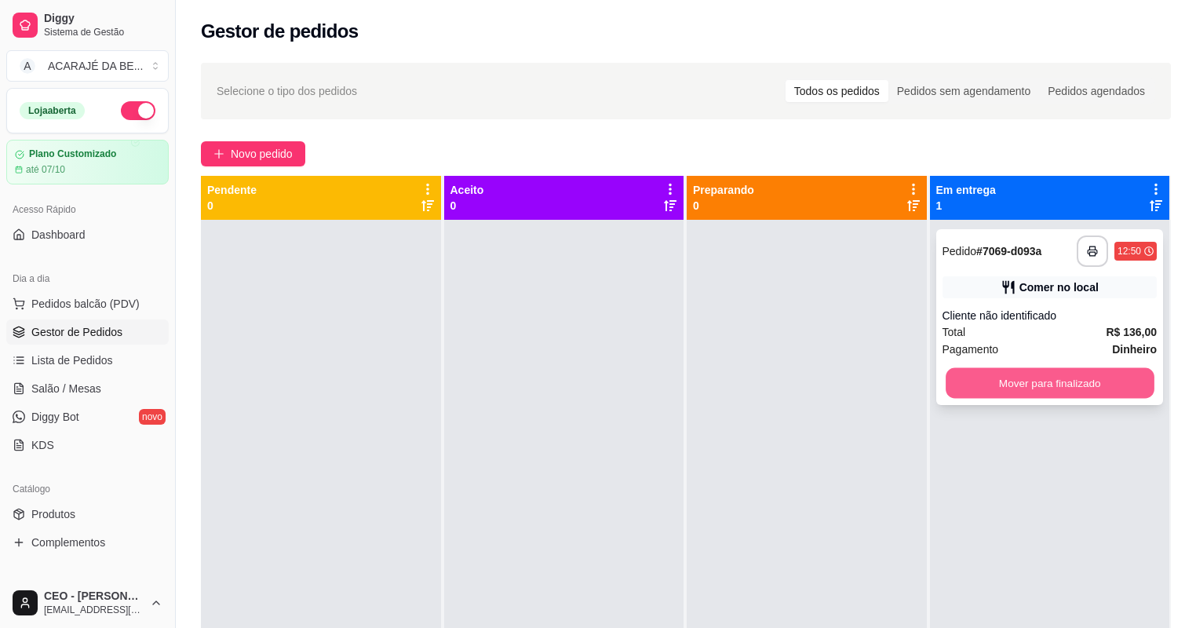
click at [994, 374] on button "Mover para finalizado" at bounding box center [1050, 383] width 208 height 31
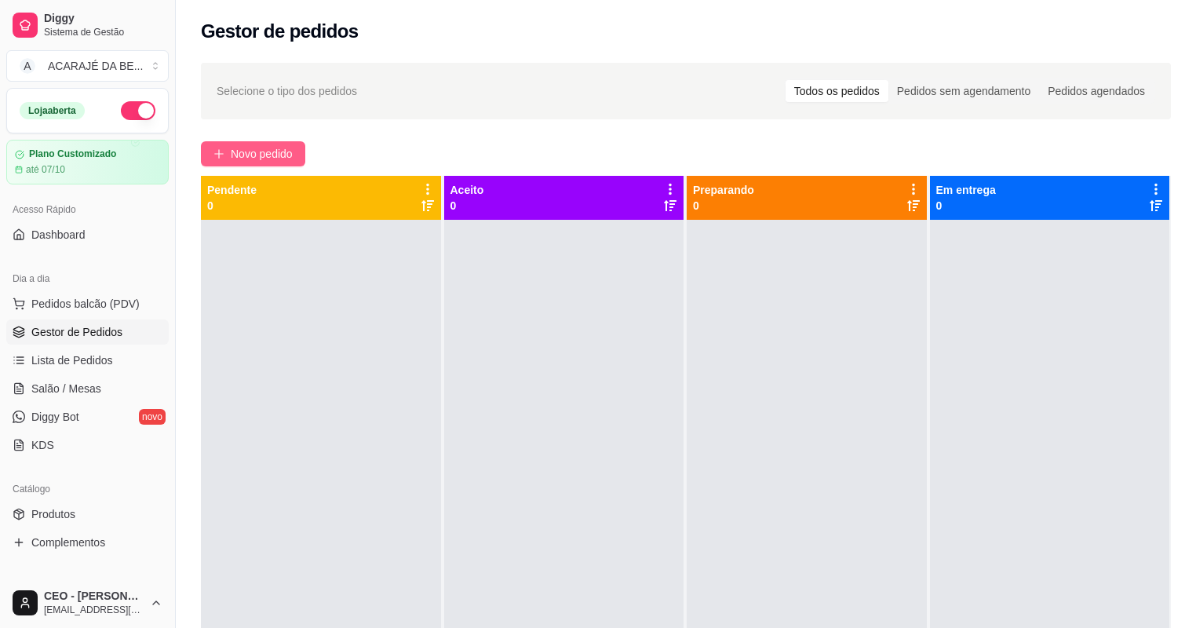
click at [275, 148] on span "Novo pedido" at bounding box center [262, 153] width 62 height 17
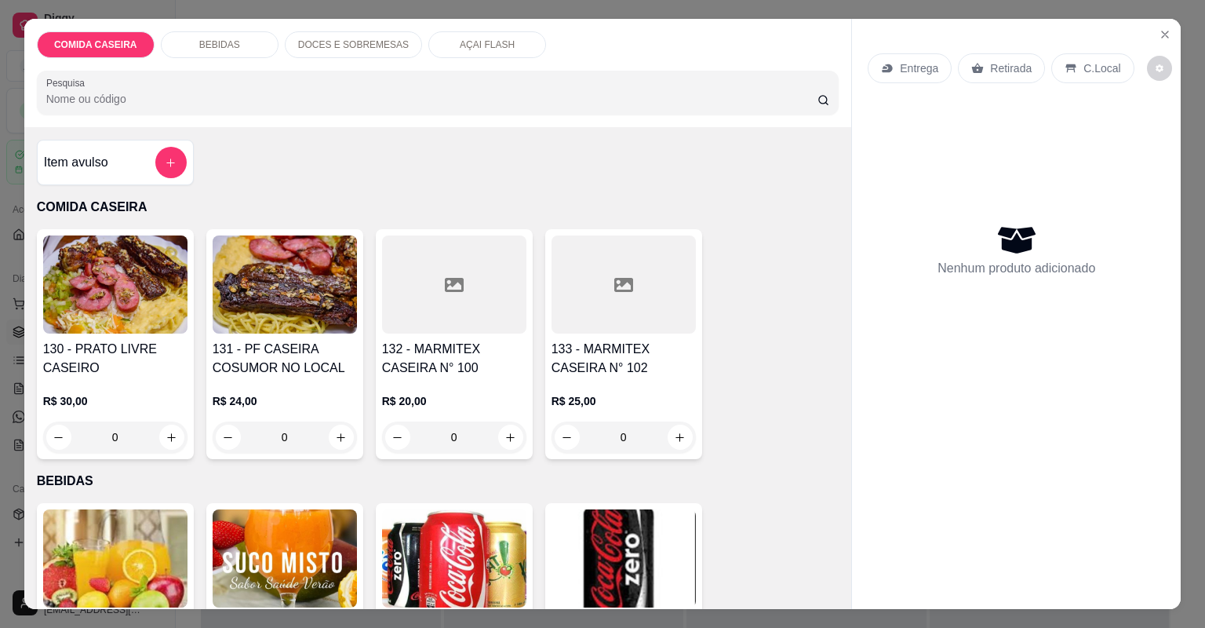
click at [474, 308] on div at bounding box center [454, 284] width 144 height 98
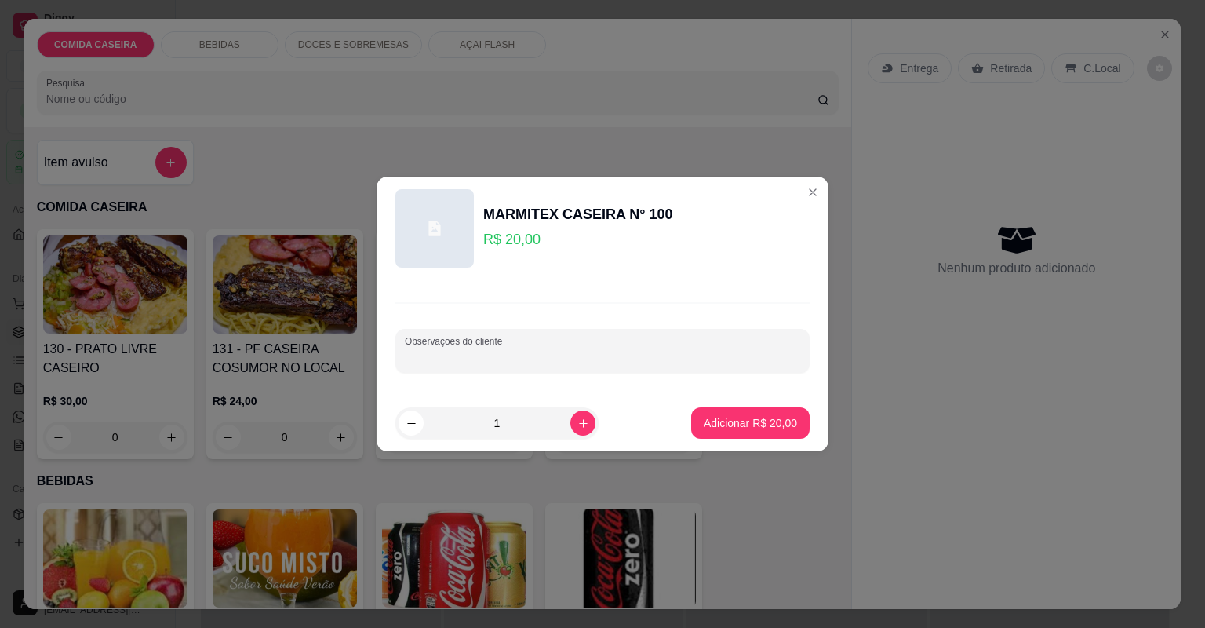
click at [502, 352] on input "Observações do cliente" at bounding box center [602, 357] width 395 height 16
paste input "Feijão tropeiro arroz Purê lasanha de carne Vinagrete farofa de jabá"
type input "Feijão tropeiro arroz Purê lasanha de carne Vinagrete farofa de jabá"
click at [735, 425] on p "Adicionar R$ 20,00" at bounding box center [750, 423] width 93 height 16
click at [735, 425] on div "130 - PRATO LIVRE CASEIRO R$ 30,00 0 131 - PF CASEIRA COSUMOR NO LOCAL R$ 24,00…" at bounding box center [438, 344] width 803 height 230
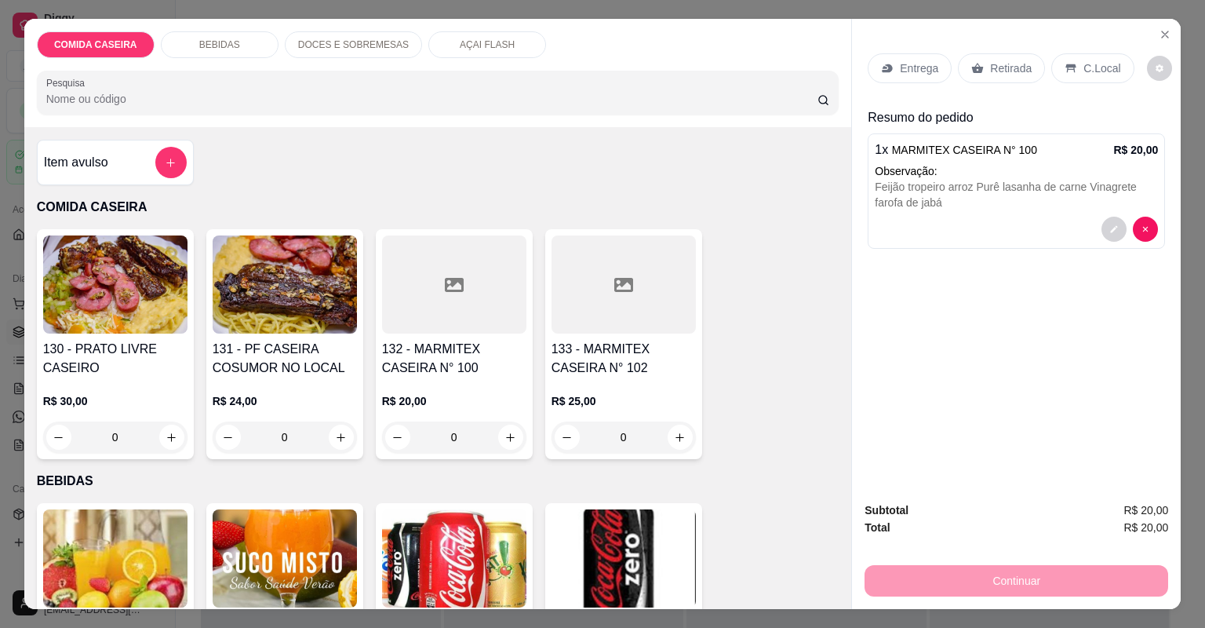
click at [932, 65] on div "Entrega" at bounding box center [910, 68] width 84 height 30
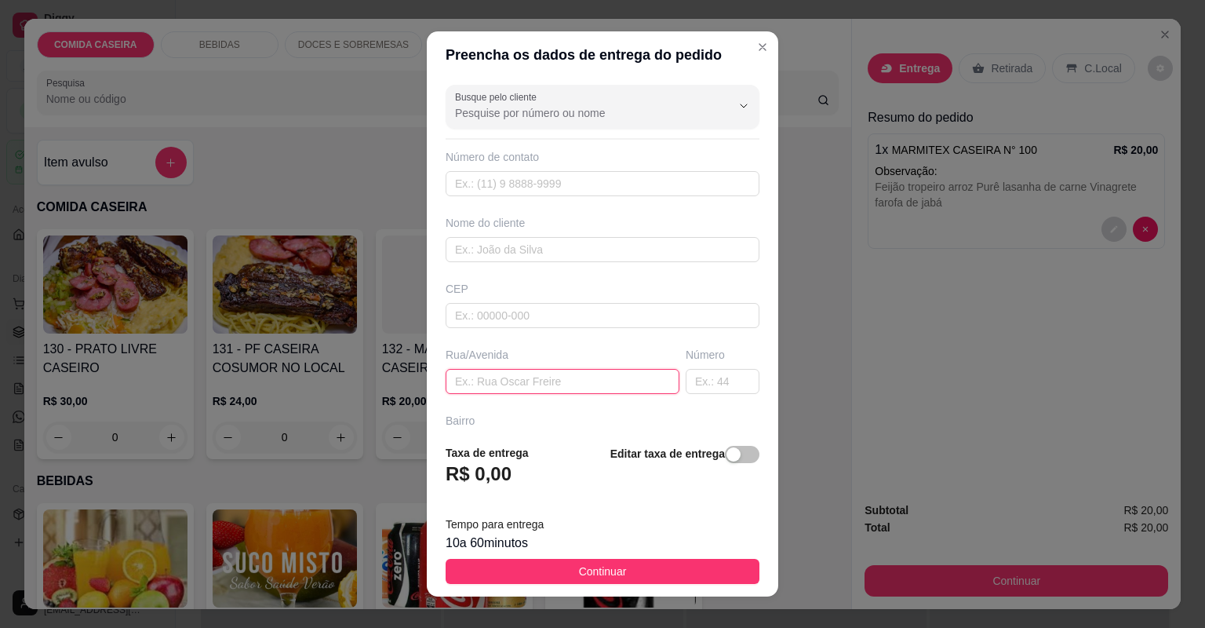
click at [603, 381] on input "text" at bounding box center [563, 381] width 234 height 25
paste input "aqui na [GEOGRAPHIC_DATA][PERSON_NAME] número 73"
type input "aqui na [GEOGRAPHIC_DATA][PERSON_NAME] número 73"
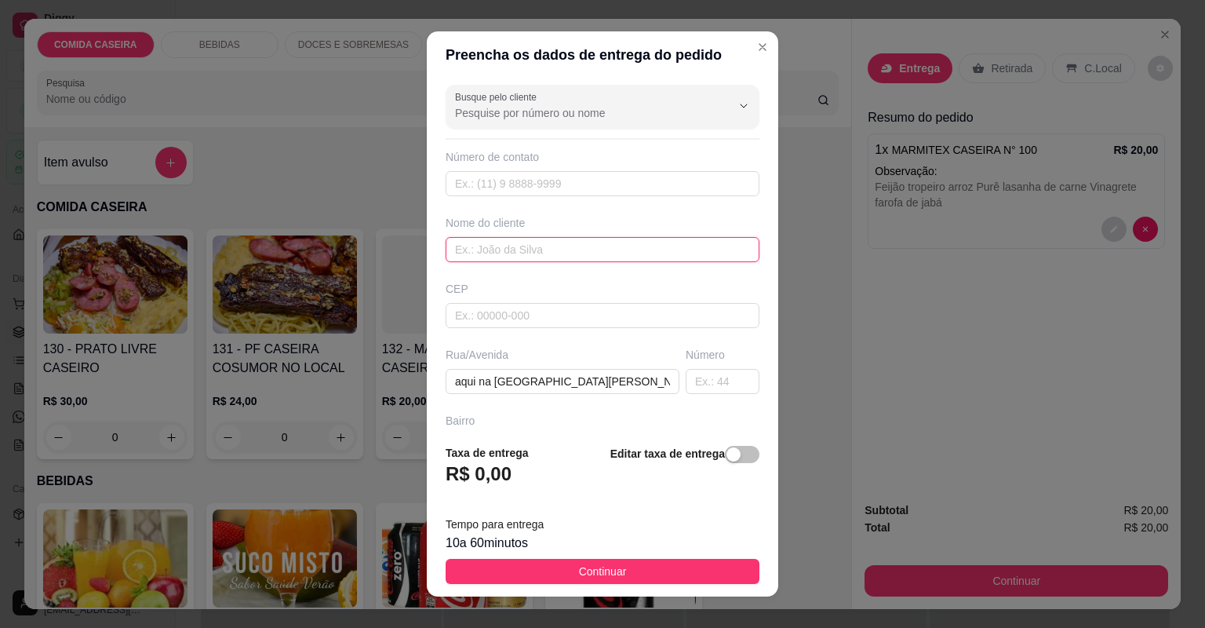
click at [593, 243] on input "text" at bounding box center [603, 249] width 314 height 25
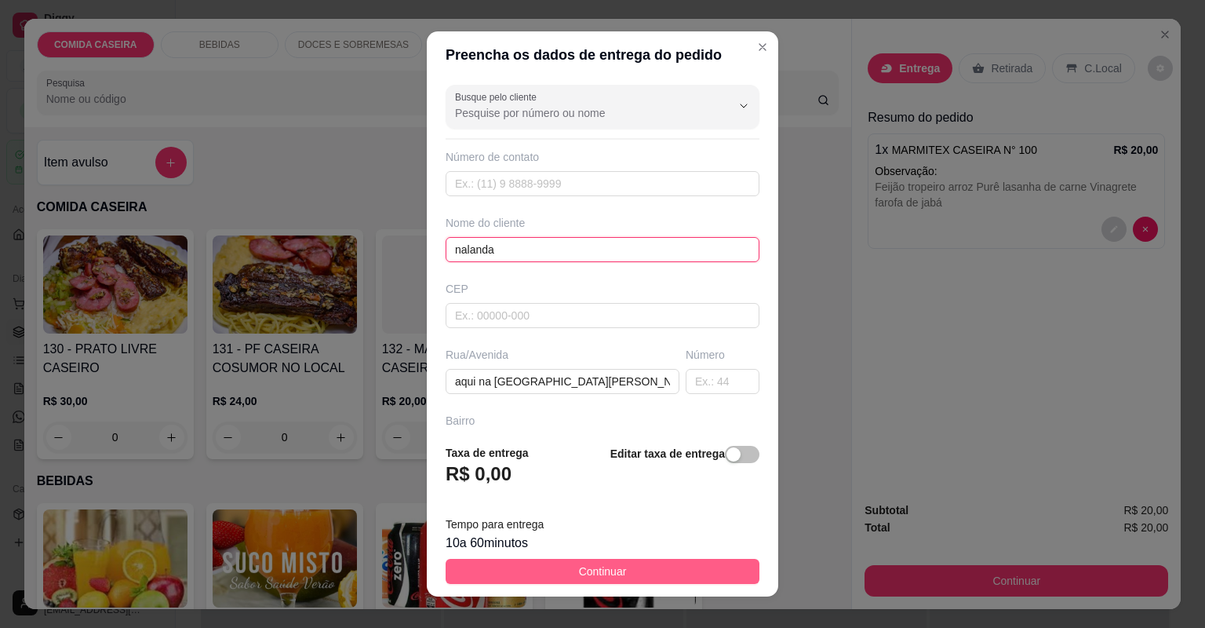
type input "nalanda"
click at [702, 571] on button "Continuar" at bounding box center [603, 571] width 314 height 25
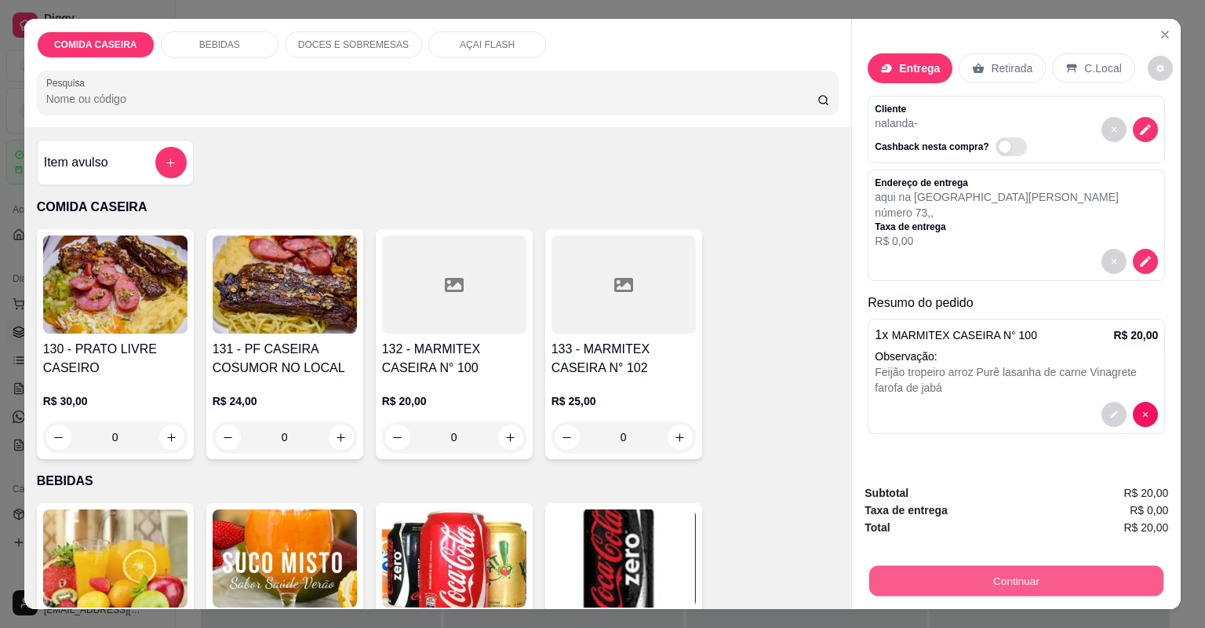
click at [892, 589] on button "Continuar" at bounding box center [1016, 581] width 294 height 31
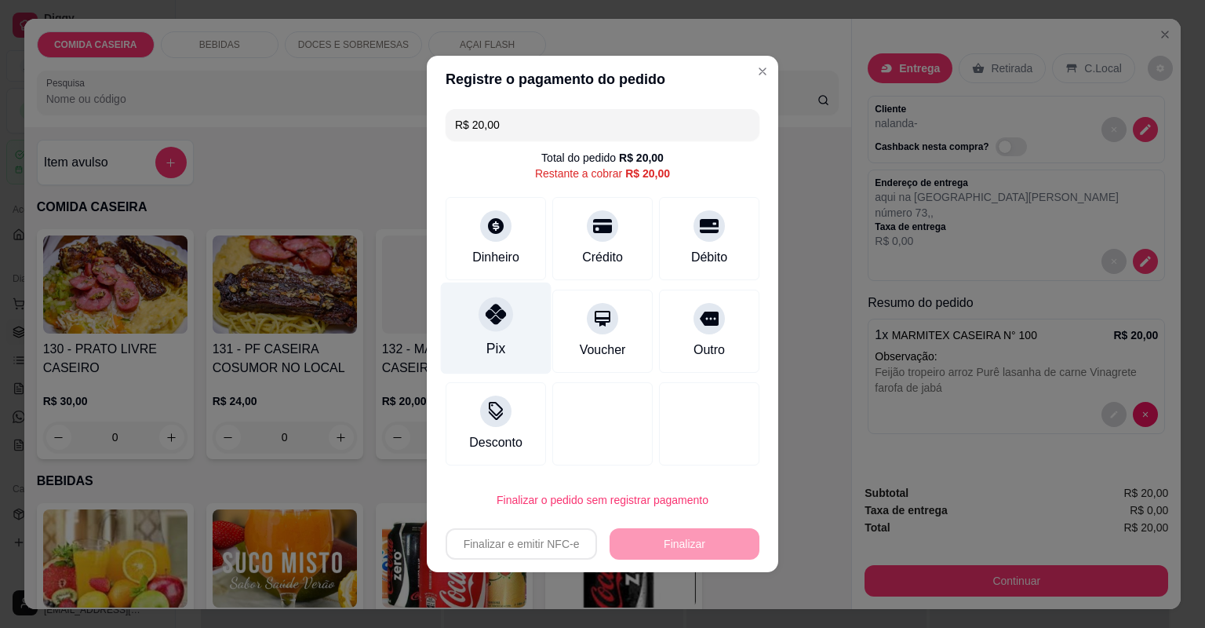
click at [517, 298] on div "Pix" at bounding box center [496, 328] width 111 height 92
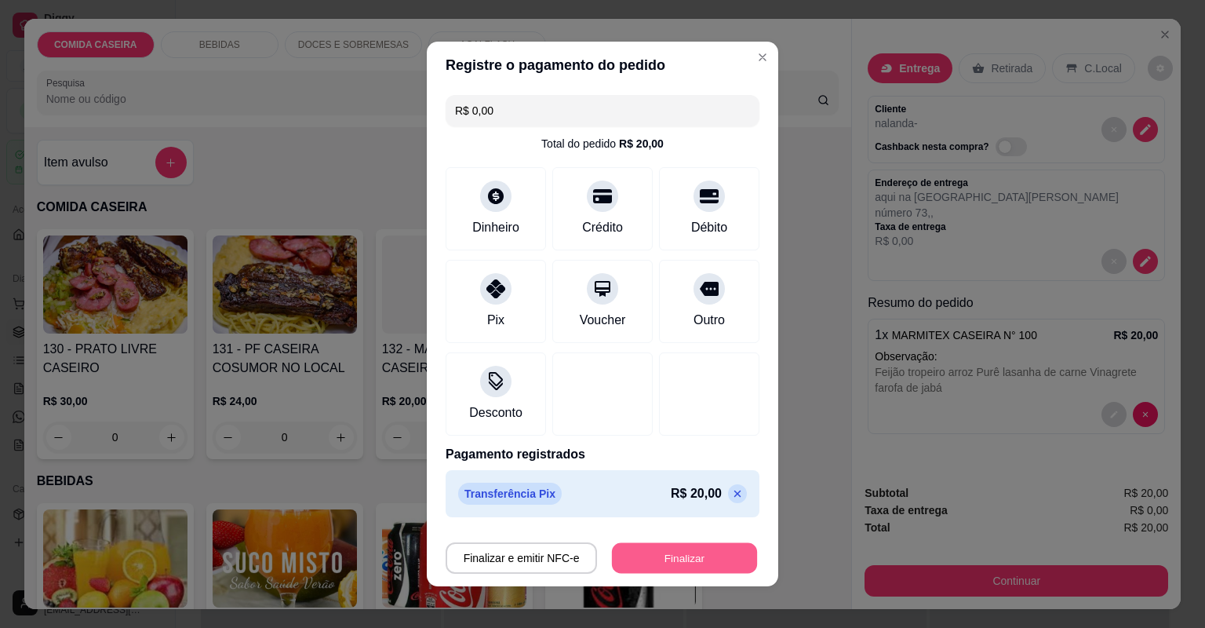
click at [690, 559] on button "Finalizar" at bounding box center [684, 558] width 145 height 31
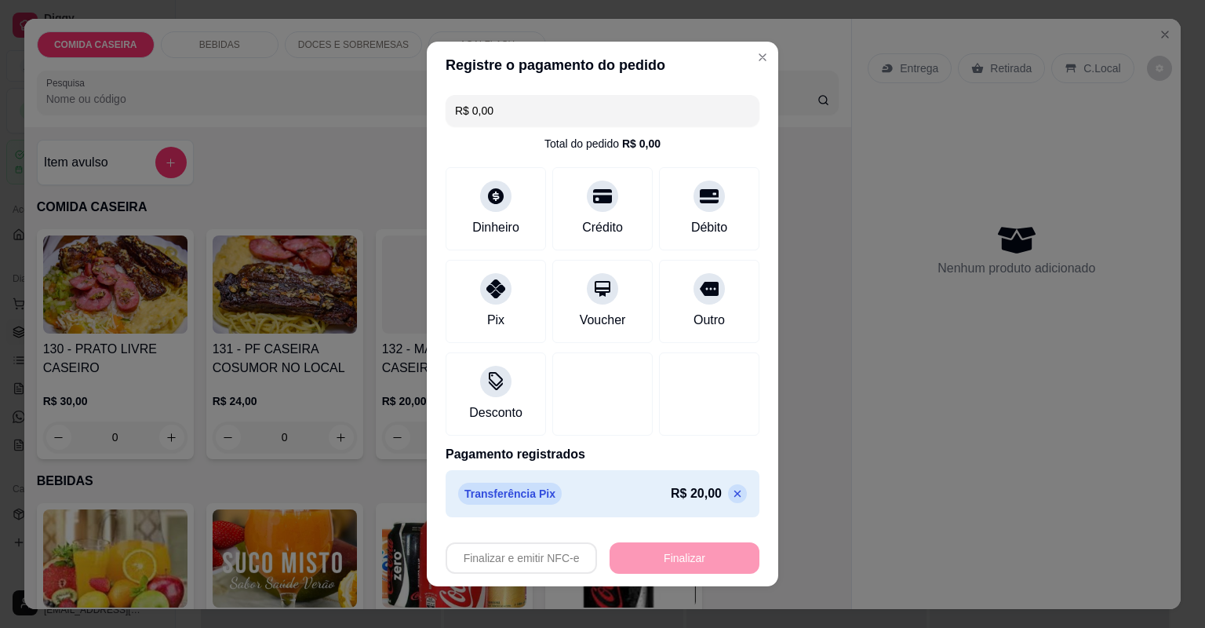
type input "-R$ 20,00"
